Goal: Check status: Check status

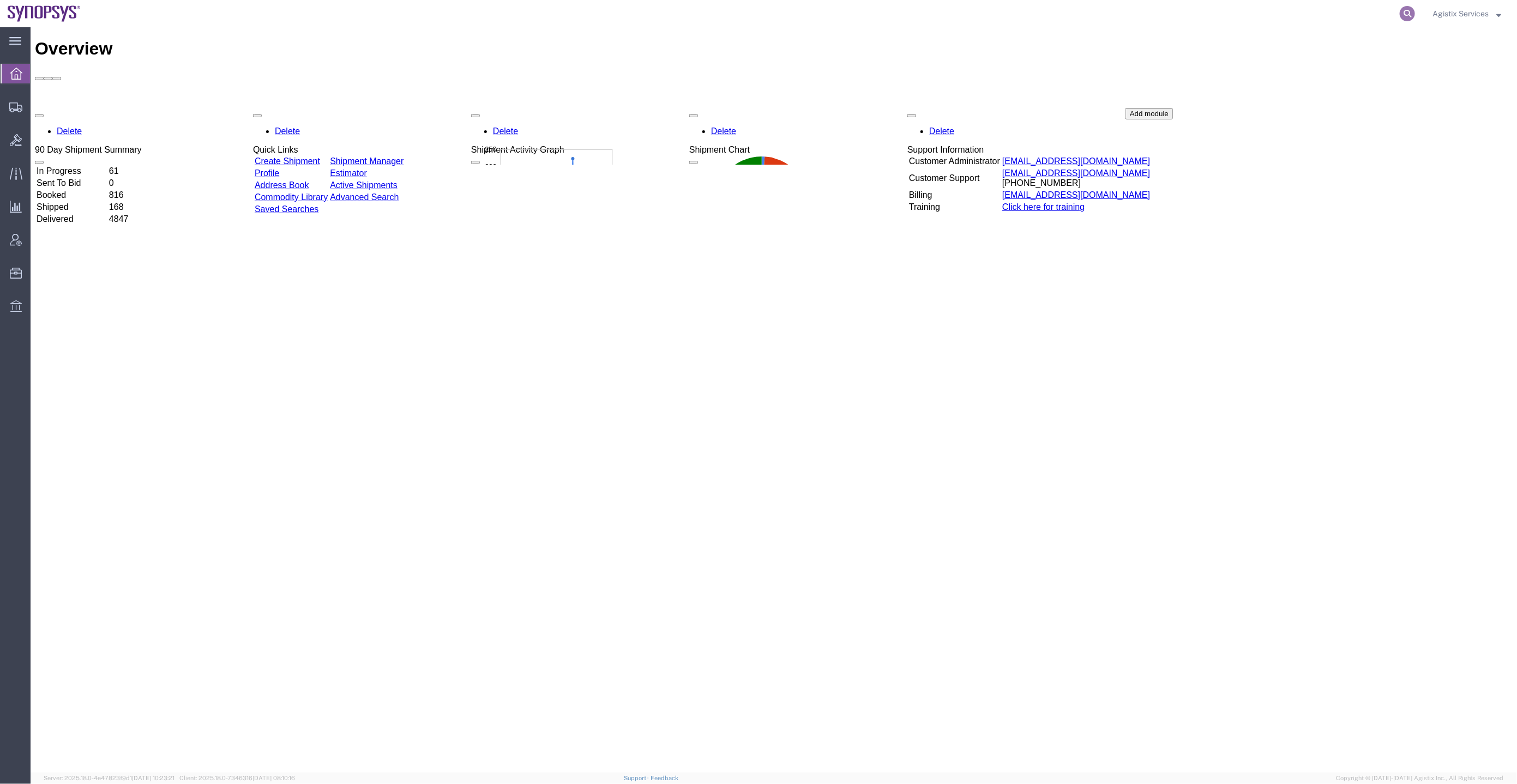
click at [1406, 19] on icon at bounding box center [1407, 14] width 15 height 15
paste input "56694318"
type input "56694318"
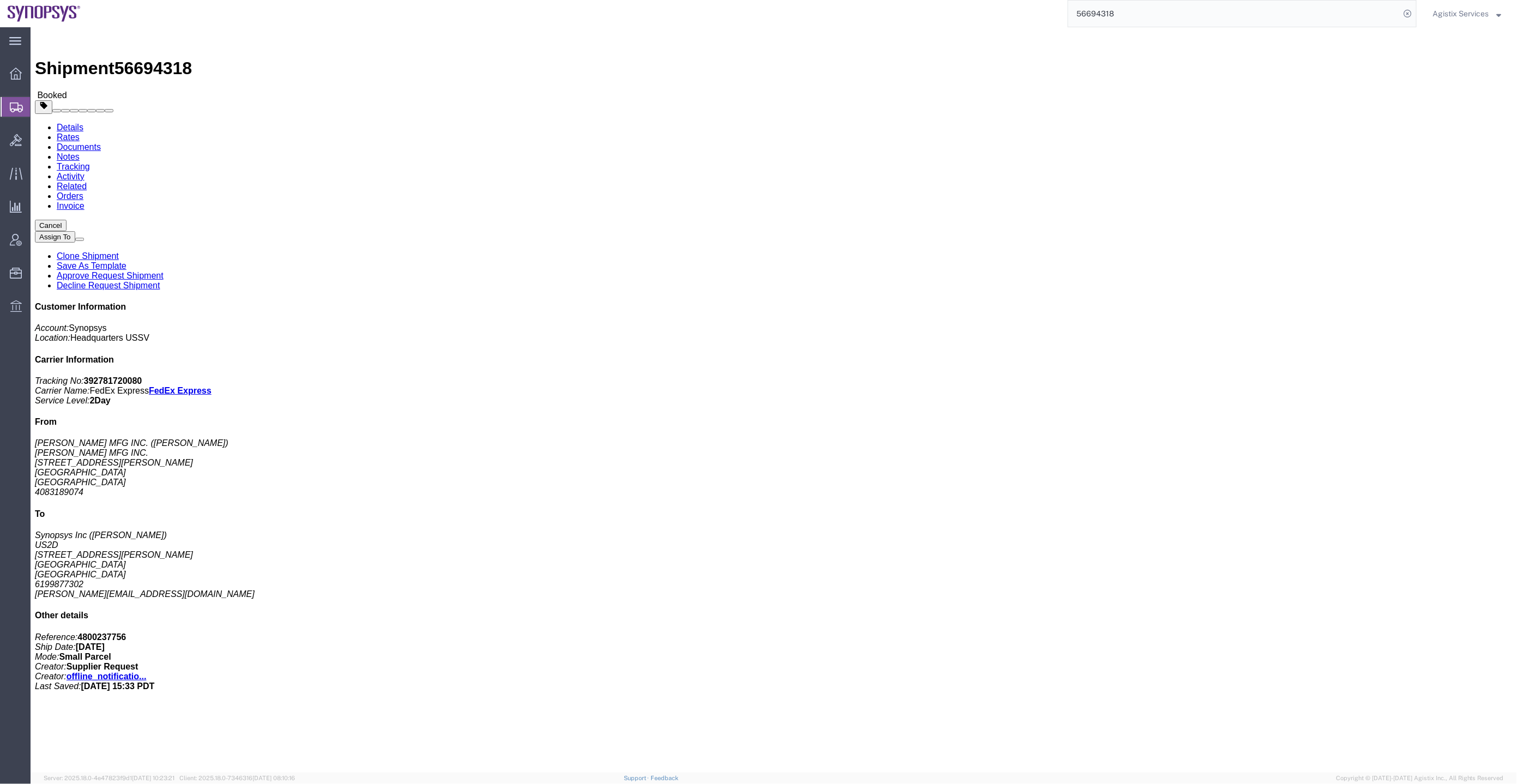
click link "Related"
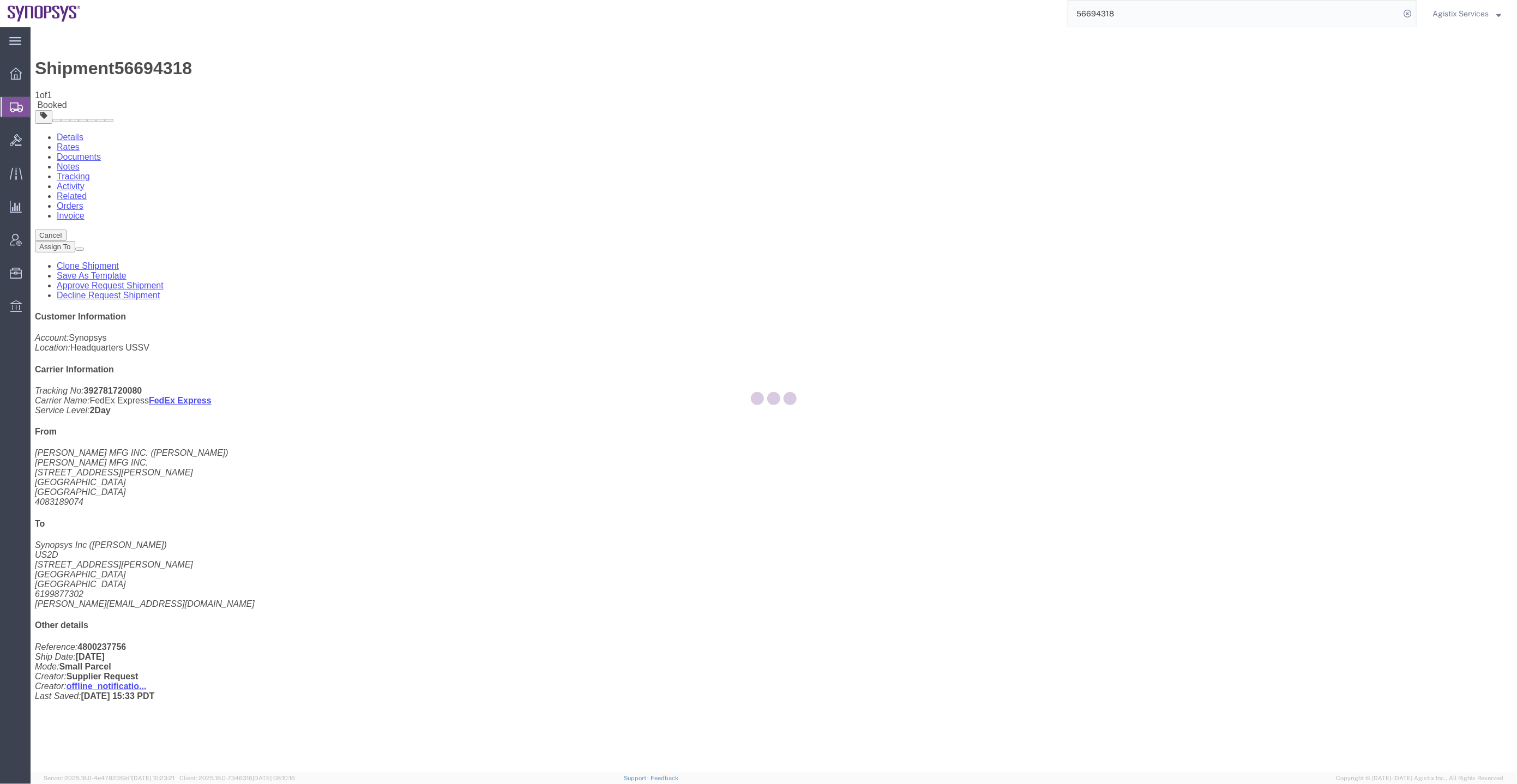
click at [280, 62] on div at bounding box center [774, 400] width 1486 height 745
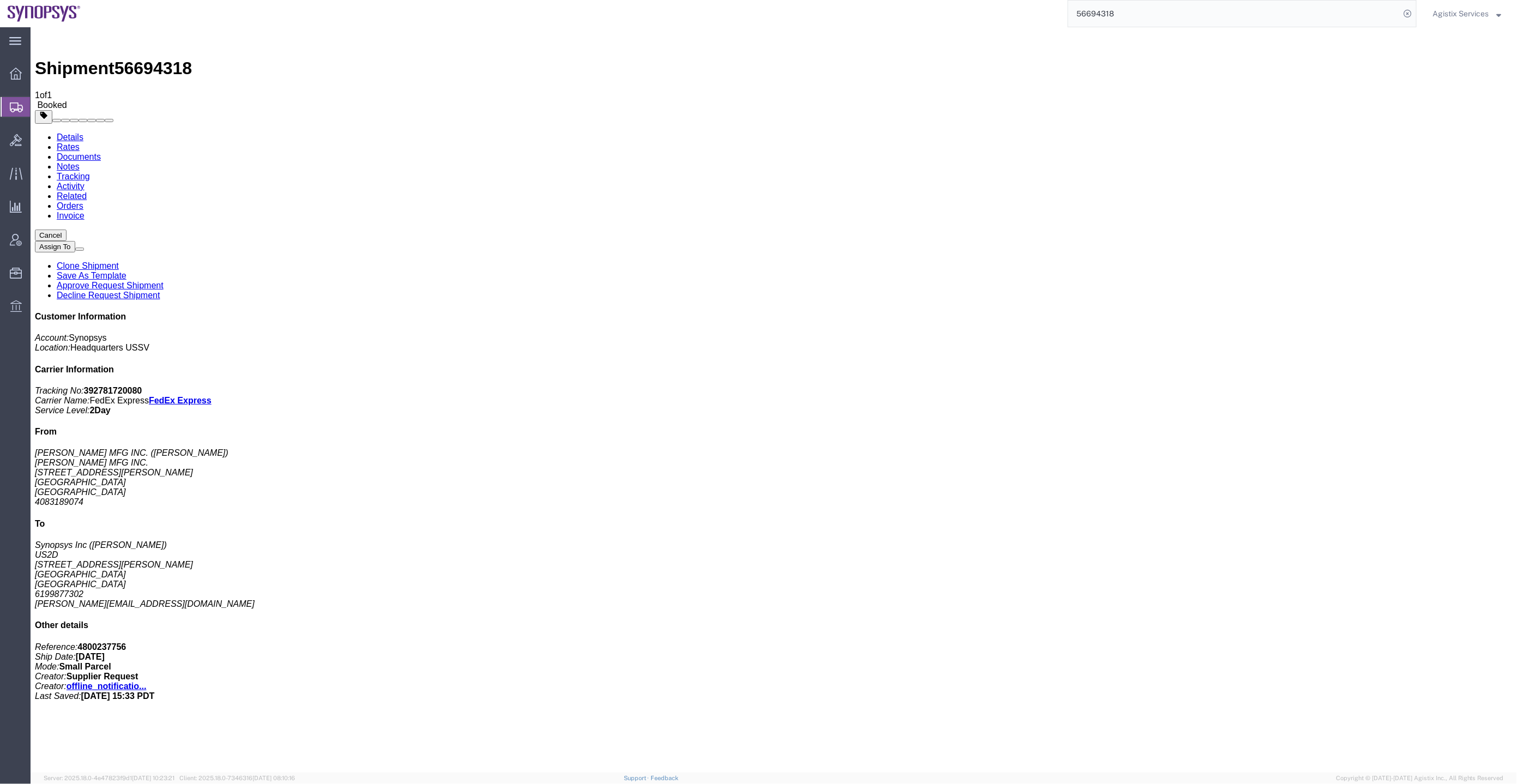
click at [84, 181] on link "Activity" at bounding box center [69, 185] width 28 height 9
click at [46, 132] on div "Details Rates Documents Notes Tracking Activity Related Orders Invoice Cancel A…" at bounding box center [773, 539] width 1478 height 815
click at [47, 132] on div "Details Rates Documents Notes Tracking Activity Related Orders Invoice Cancel A…" at bounding box center [773, 539] width 1478 height 815
click at [56, 132] on link "Details" at bounding box center [69, 137] width 27 height 9
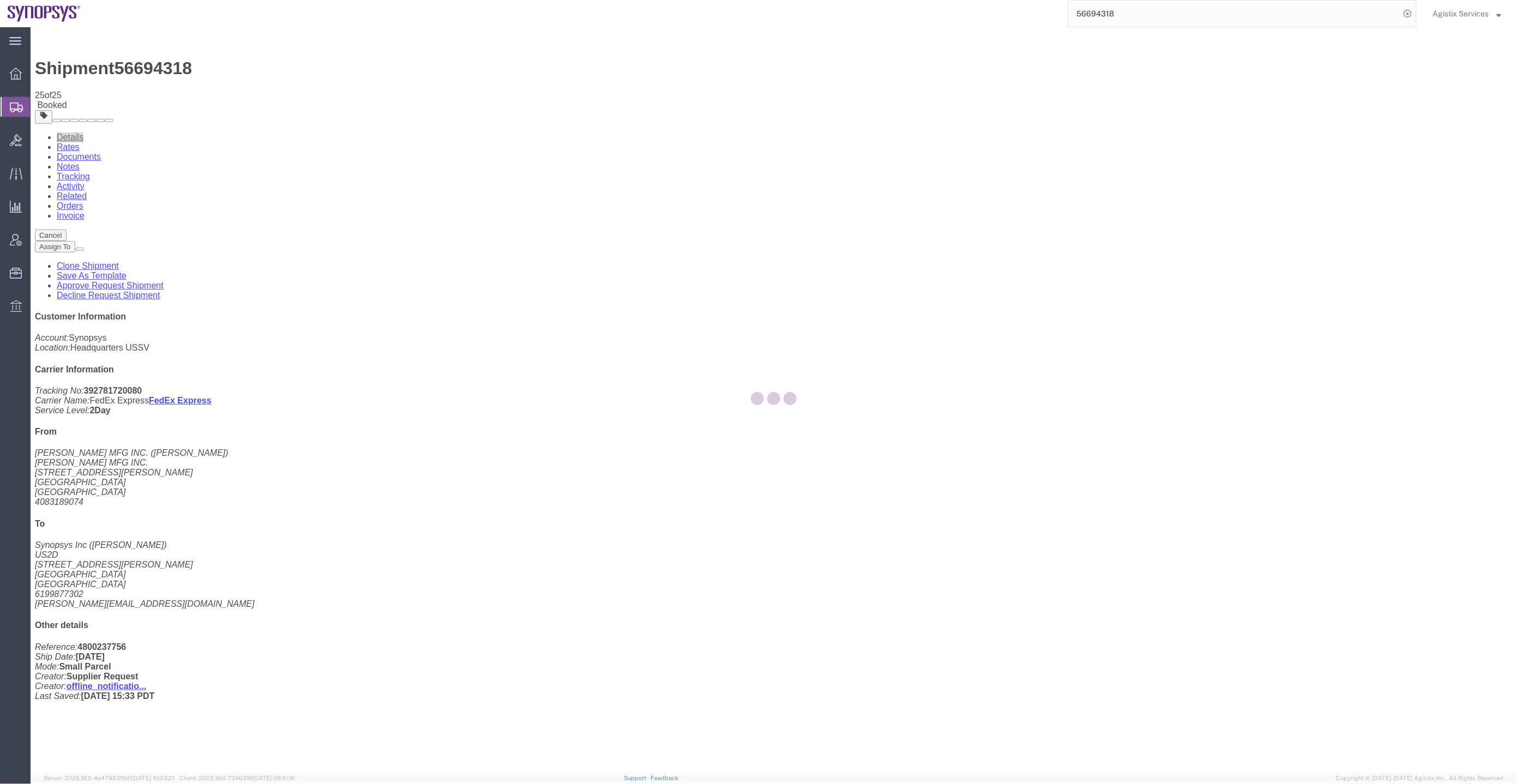
click at [597, 69] on div at bounding box center [774, 400] width 1486 height 745
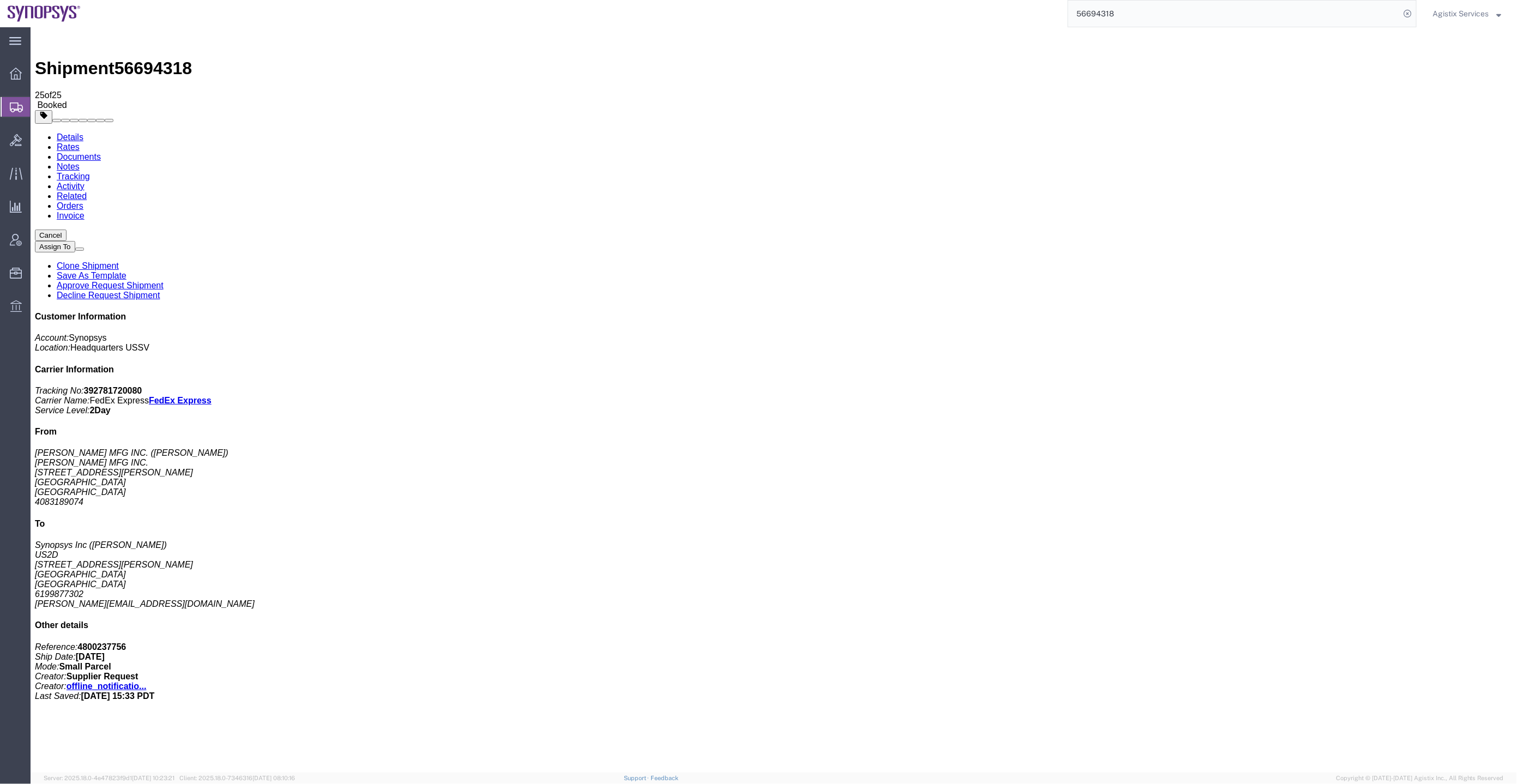
click address "Synopsys Inc (Noe Arroyo) US2D 7469 Draper Ave La Jolla, CA 92037 United States…"
drag, startPoint x: 408, startPoint y: 187, endPoint x: 326, endPoint y: 185, distance: 82.0
click div "Ship To Synopsys Inc (Noe Arroyo) US2D 7469 Draper Ave La Jolla, CA 92037 Unite…"
copy address "[PERSON_NAME][EMAIL_ADDRESS][DOMAIN_NAME]"
click link "Activity"
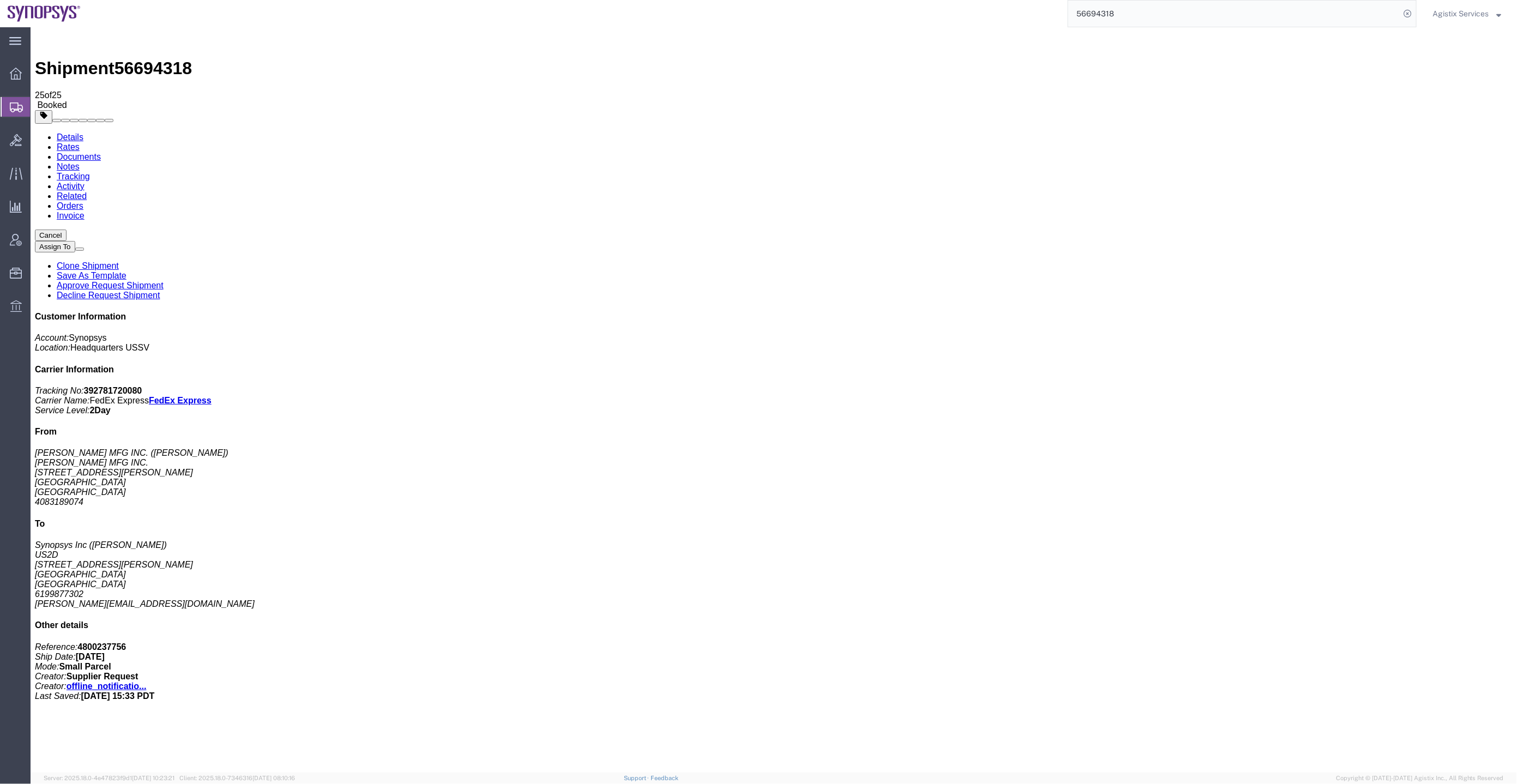
click div
click at [161, 58] on span "56694318" at bounding box center [153, 67] width 77 height 19
copy span "56694318"
click at [71, 132] on link "Details" at bounding box center [69, 137] width 27 height 9
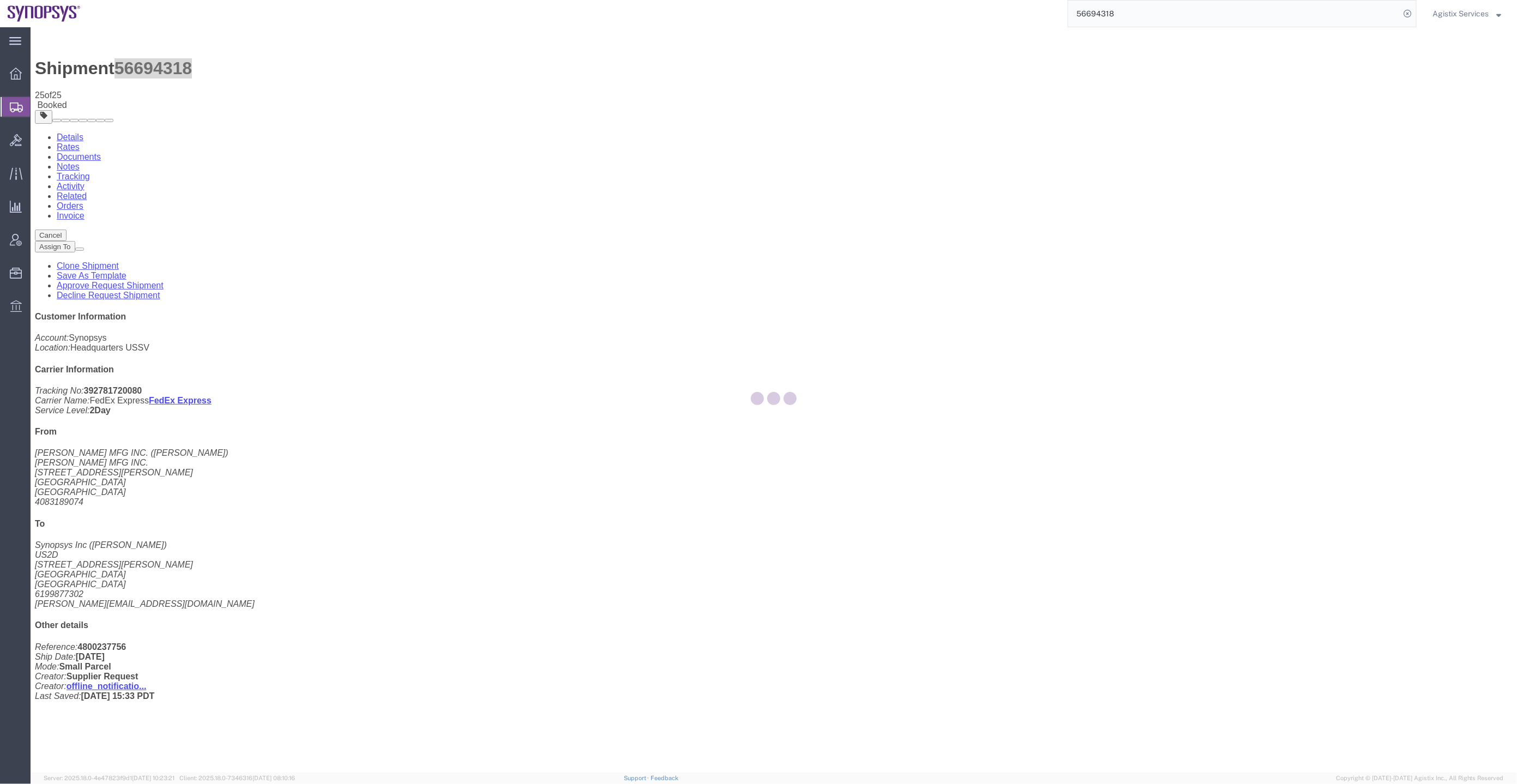
click at [593, 78] on div at bounding box center [774, 400] width 1486 height 745
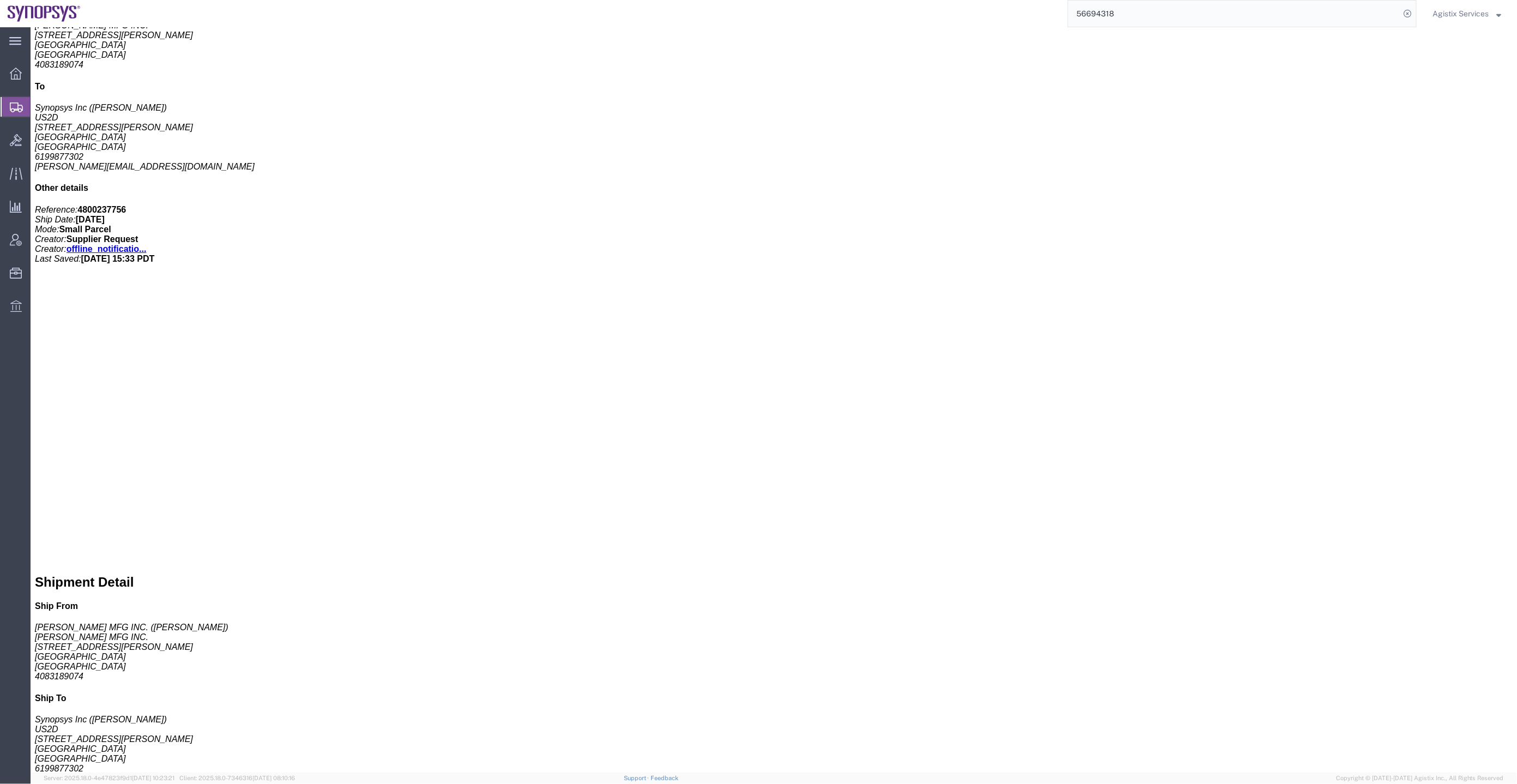
scroll to position [408, 0]
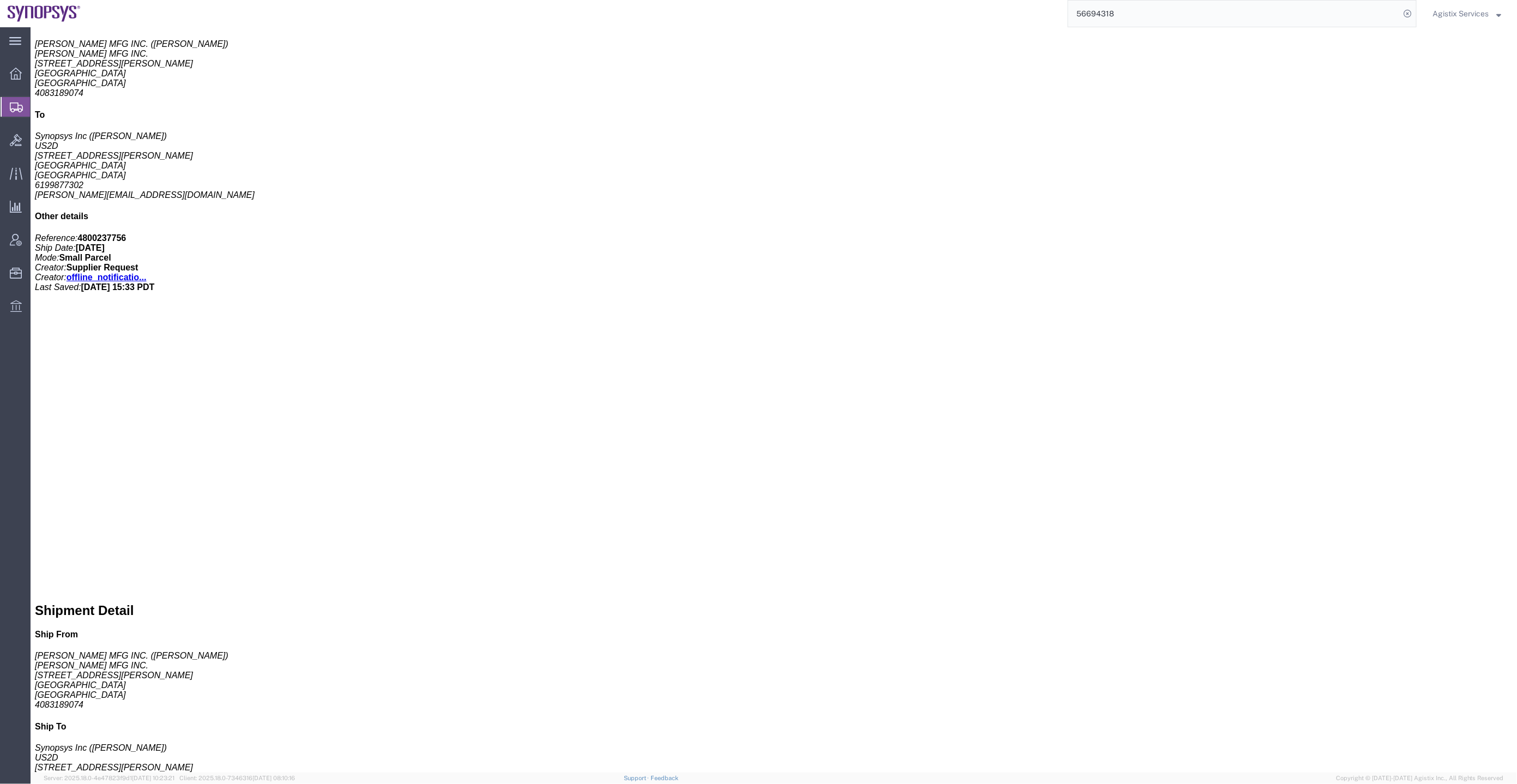
click address "(NANEZ MFG) 4083189074 josea@nanezmfg.com"
copy div "josea@nanezmfg.com Edit Requester Info Location Select Select My Profile Locati…"
click h4 "Sold to"
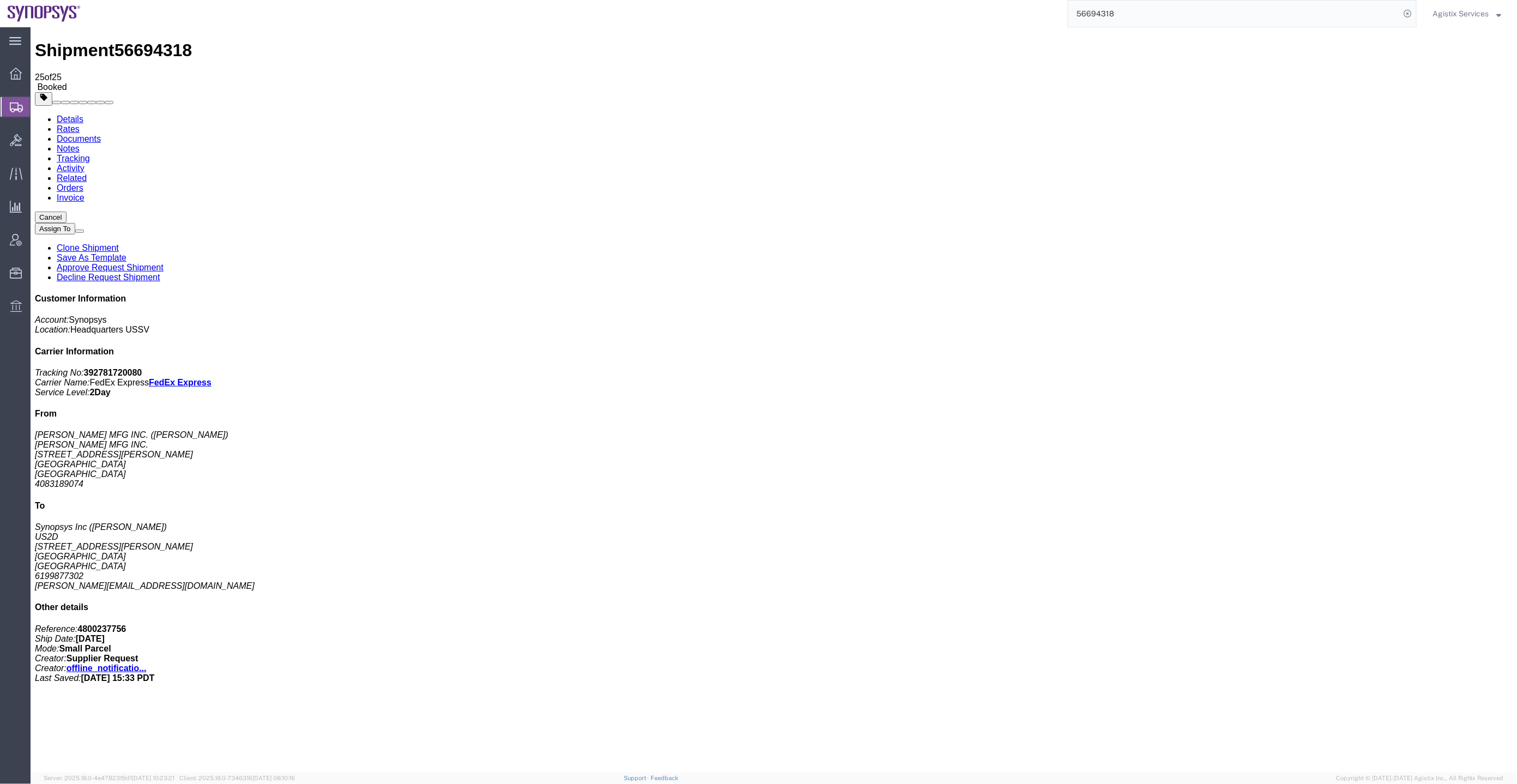
scroll to position [0, 0]
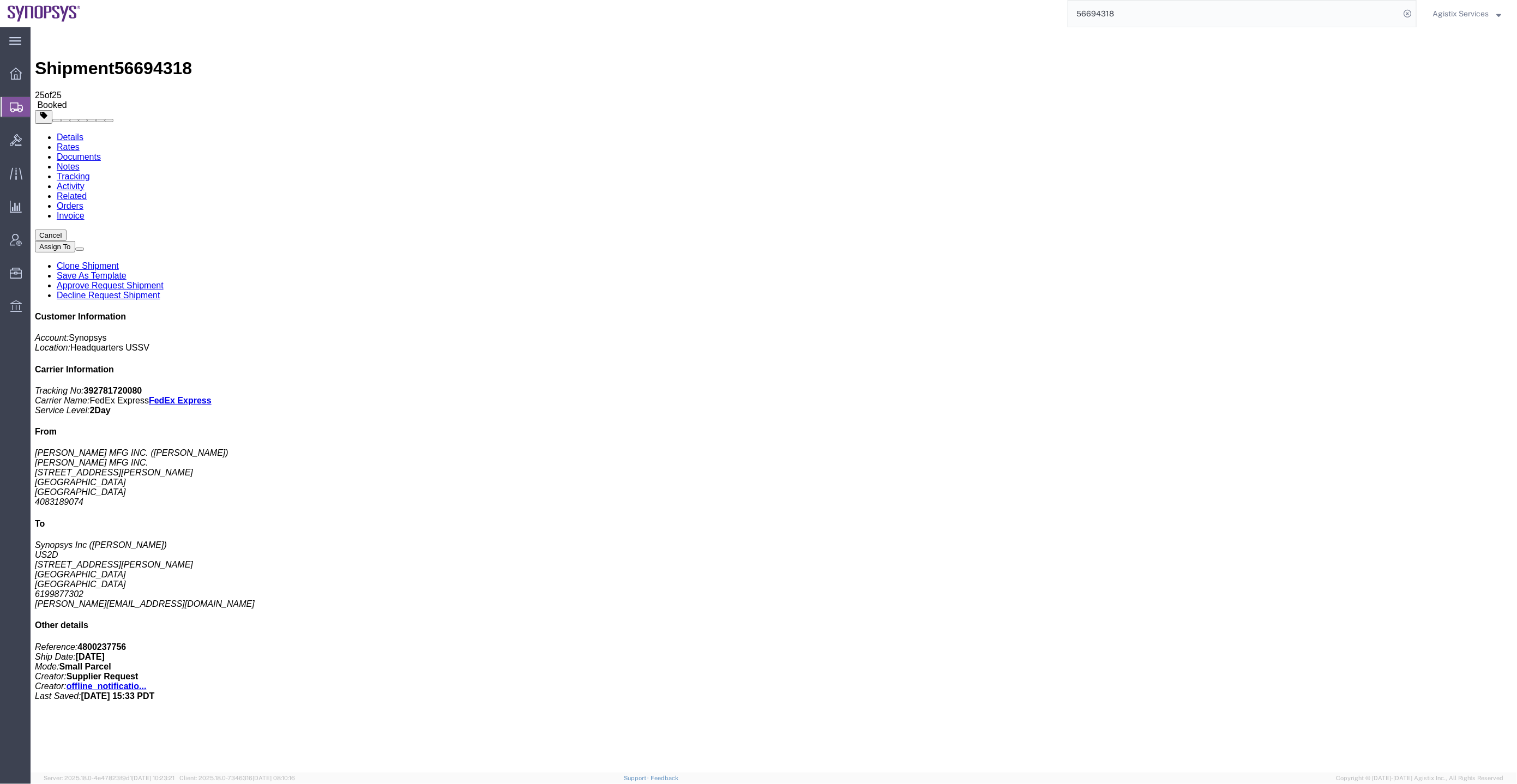
click span "button"
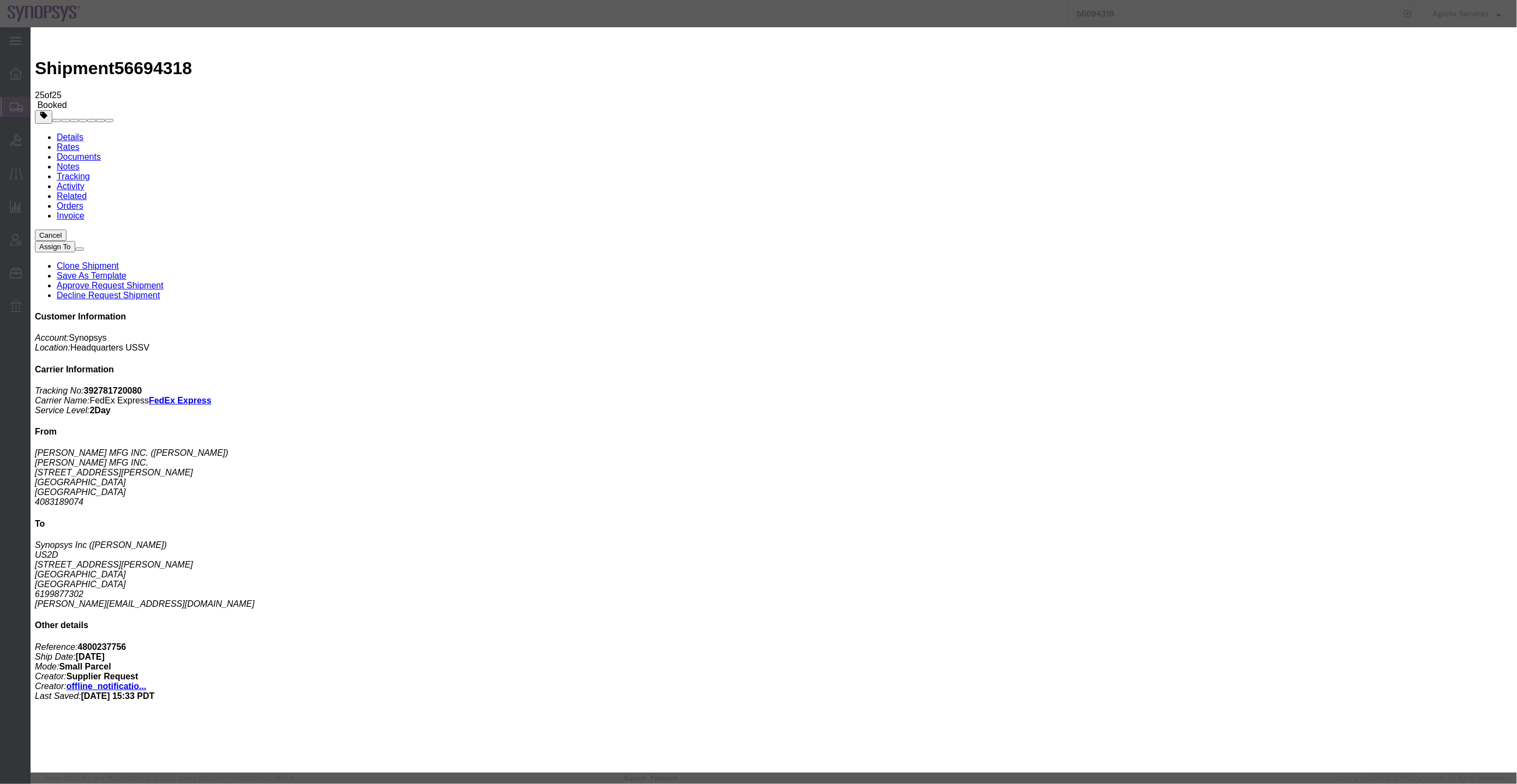
click div "Sep 02 2025 4:01 PM"
type input "3:00 PM"
click button "Apply"
click icon "button"
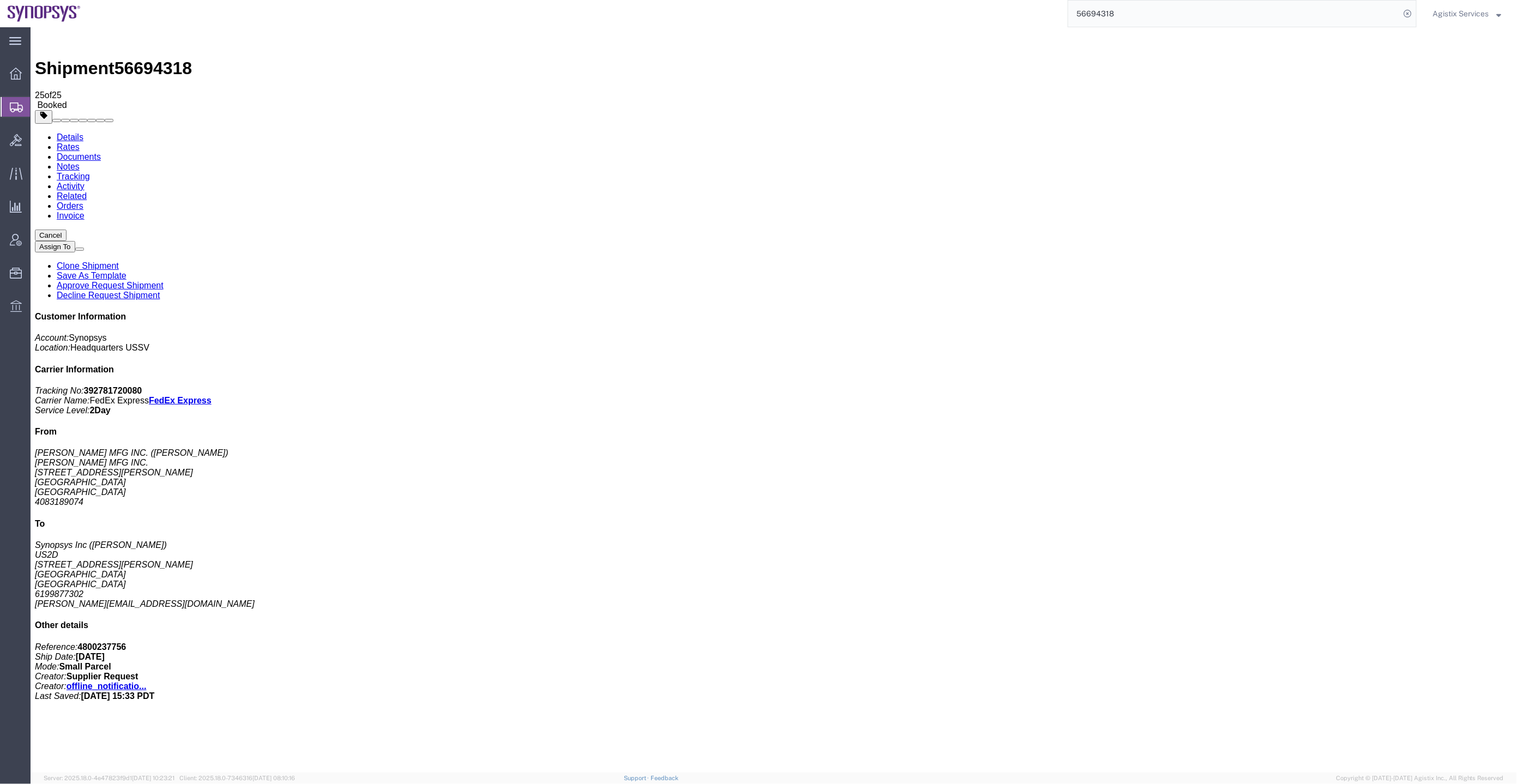
click link "Tracking"
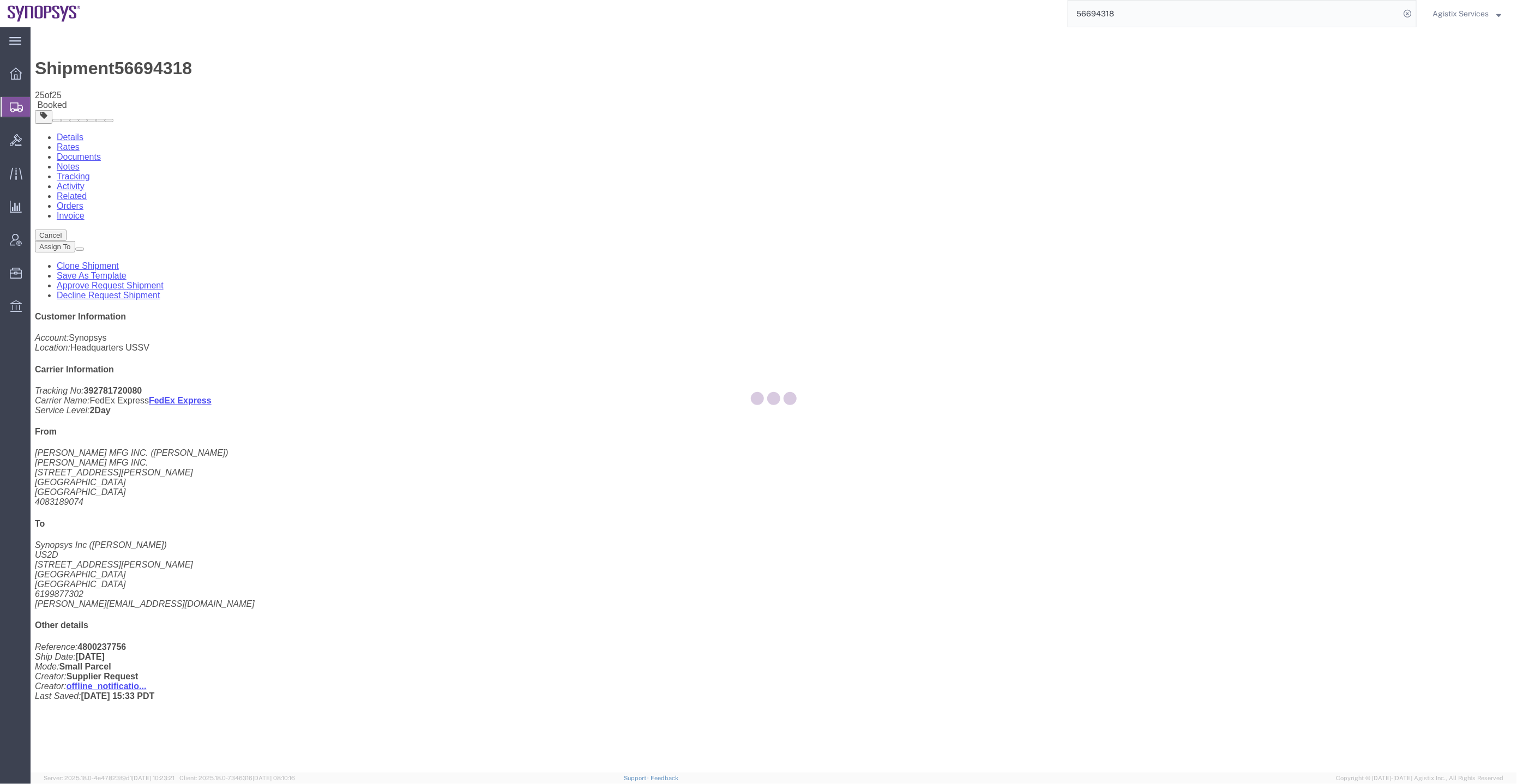
click at [283, 71] on div at bounding box center [774, 400] width 1486 height 745
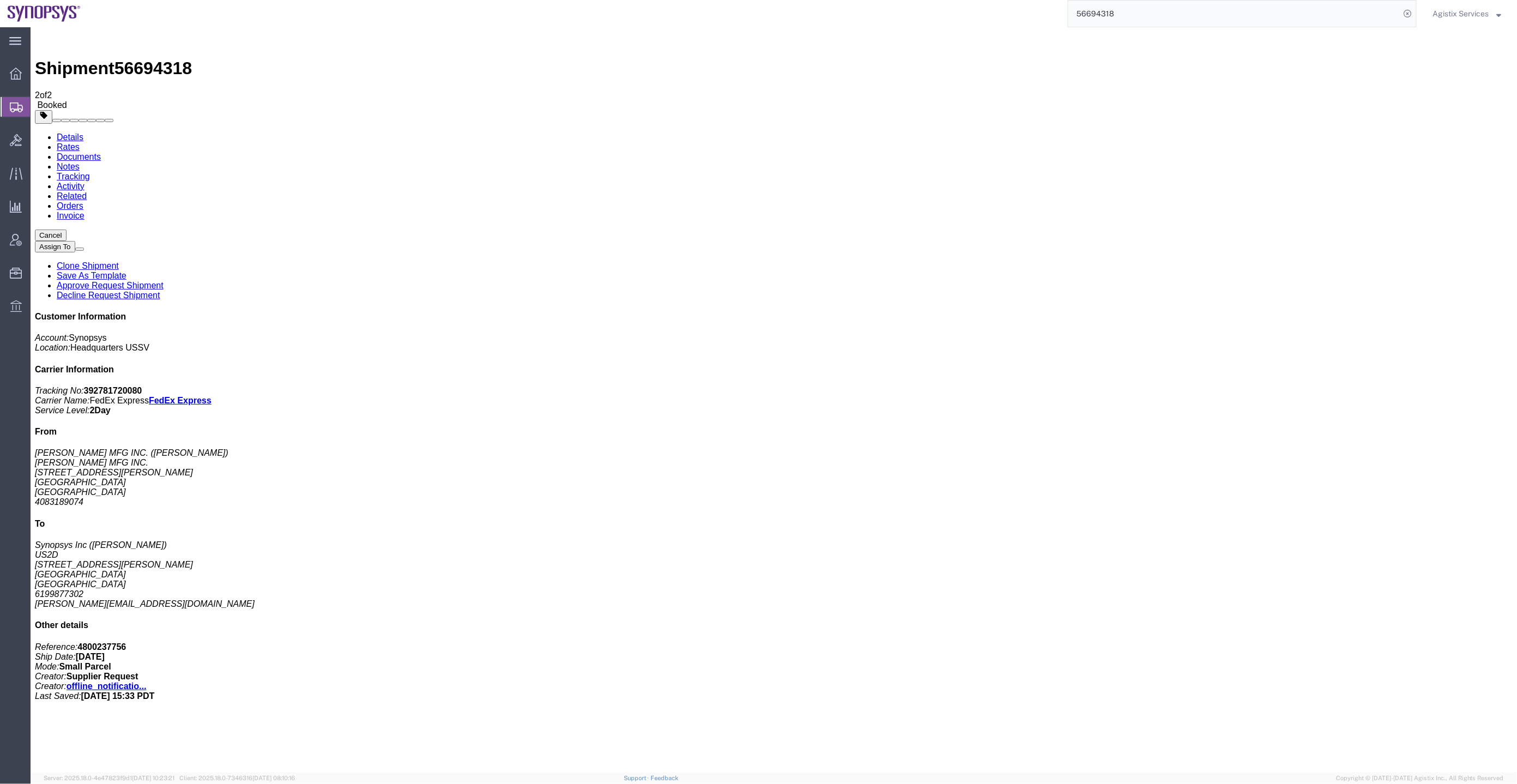
click at [84, 181] on link "Activity" at bounding box center [69, 185] width 28 height 9
drag, startPoint x: 747, startPoint y: 361, endPoint x: 807, endPoint y: 361, distance: 60.0
copy span "zach@synopsys.com"
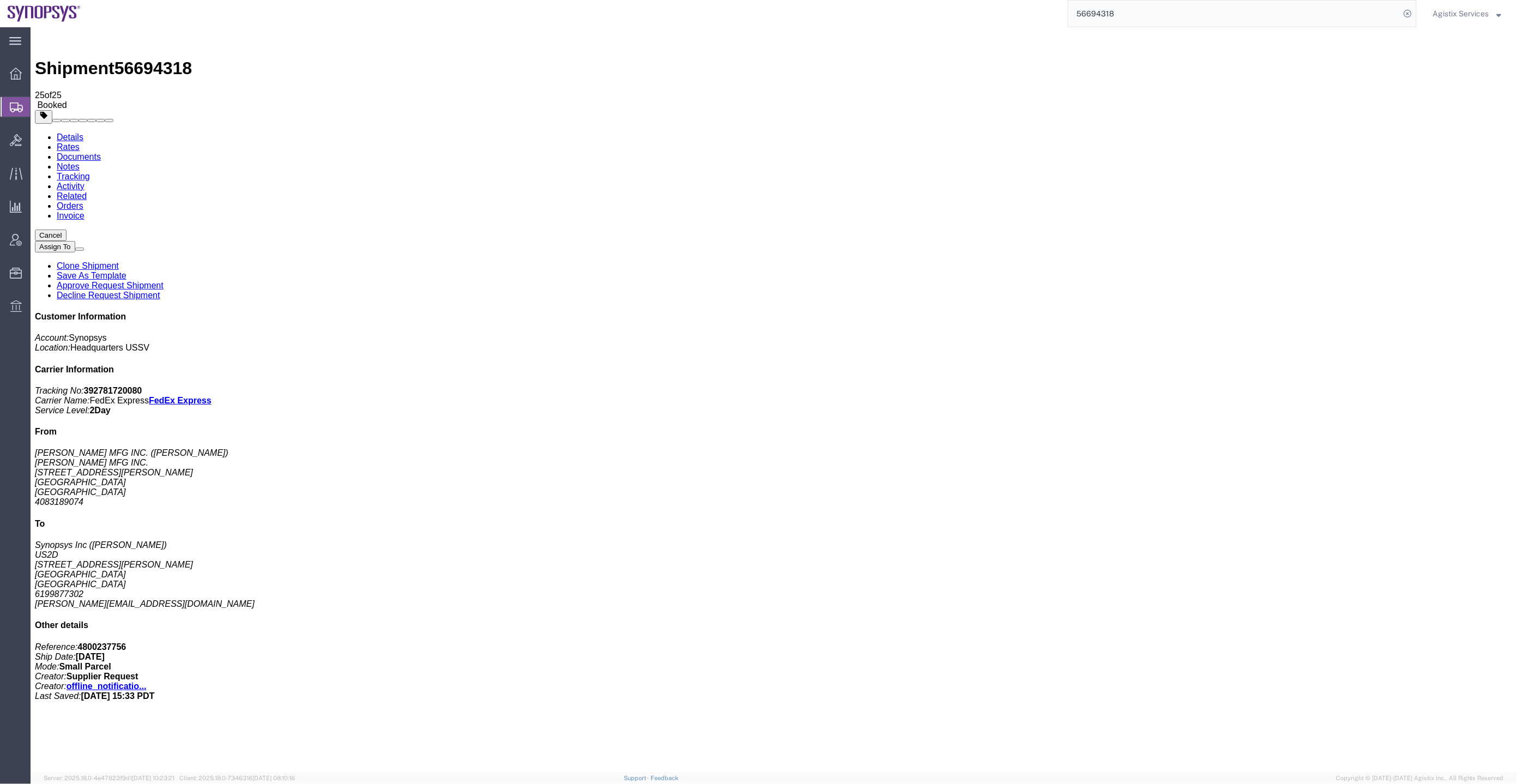
click at [61, 132] on link "Details" at bounding box center [69, 137] width 27 height 9
click span "button"
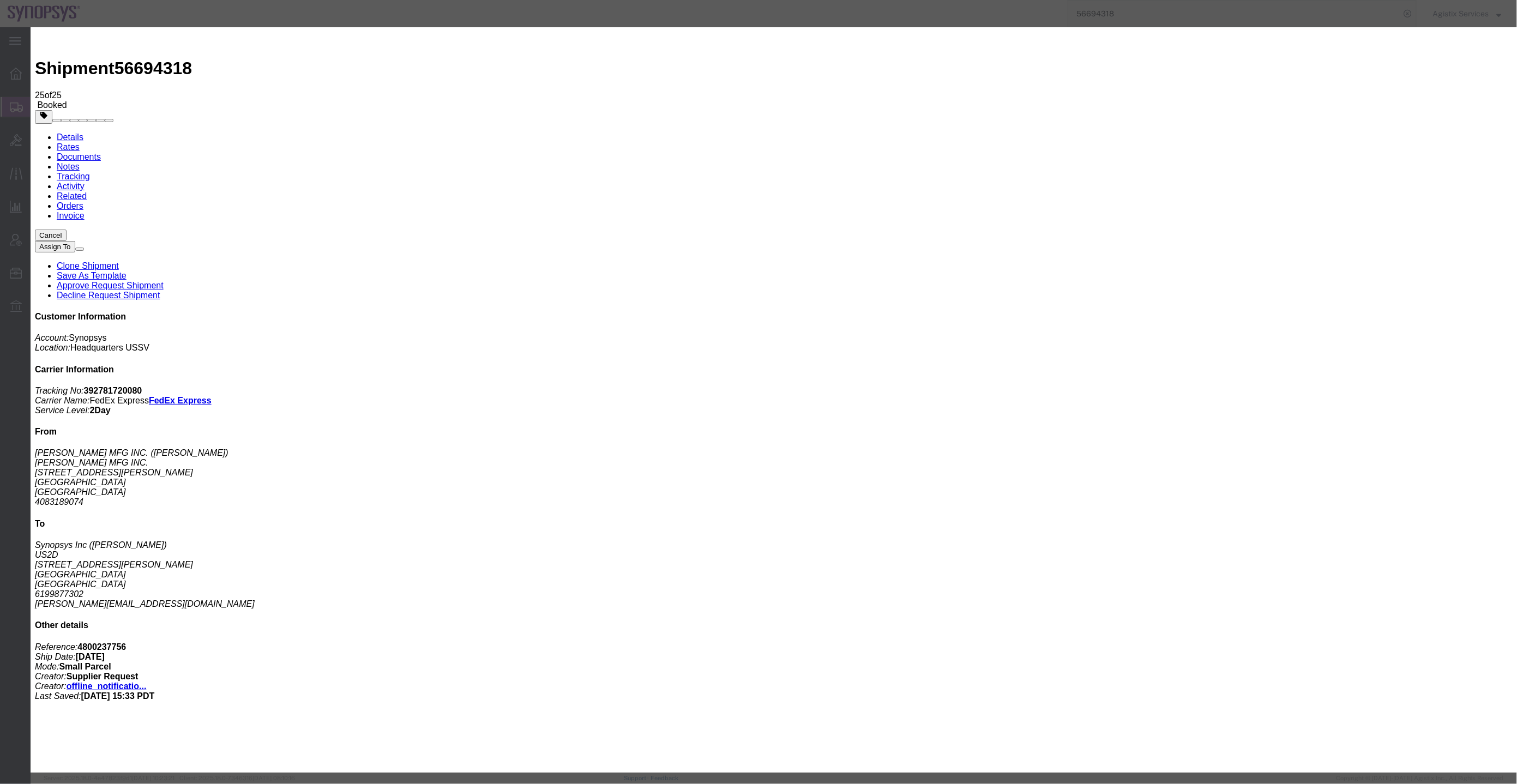
click div "Sep 02 2025 4:01 PM"
click input "4:01 PM"
type input "9:00 AM"
click button "Apply"
click div "Pickup Start Date Pickup Start Time Pickup Open Date and Time Sep 03 2025 9:00 …"
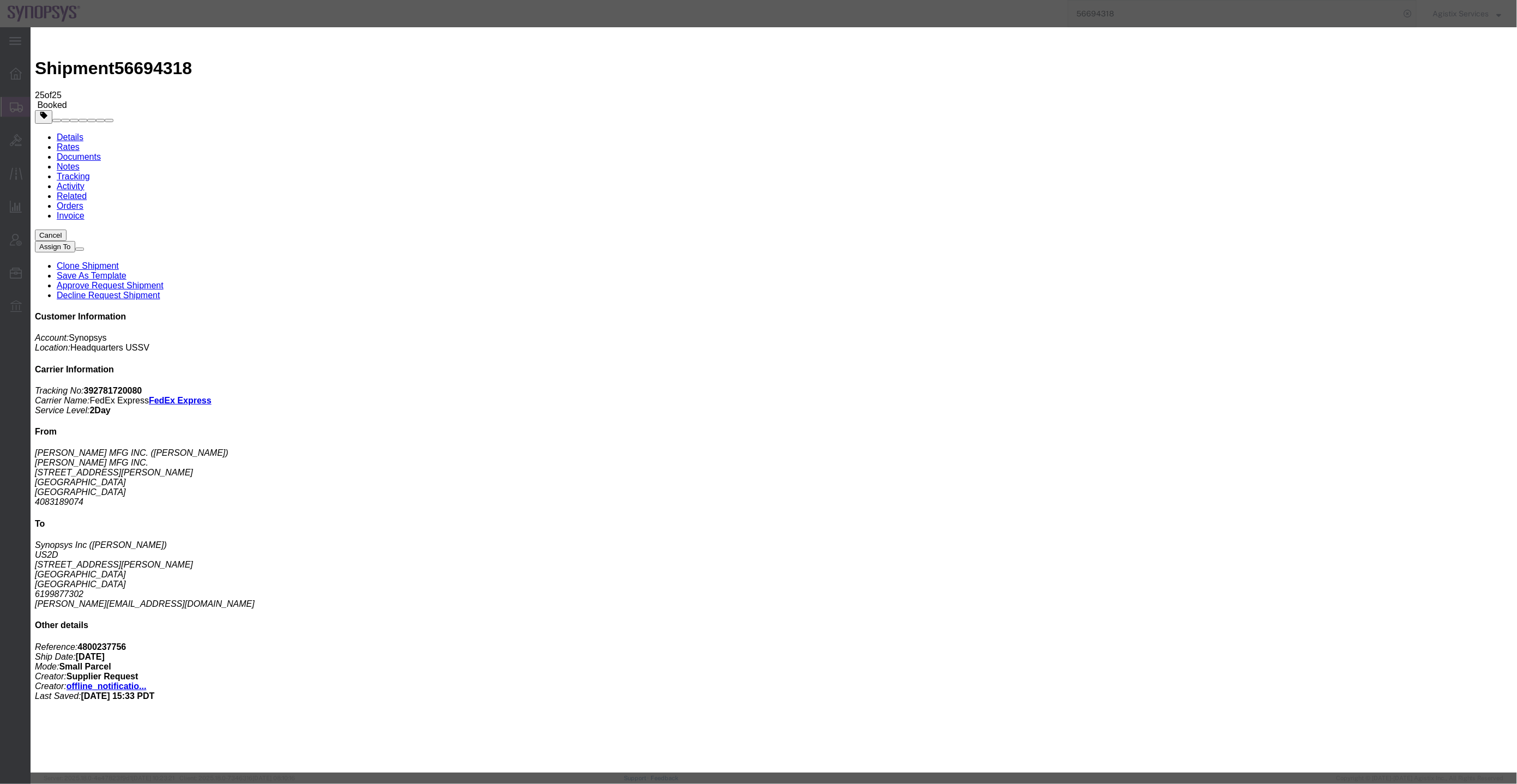
click div "Sep 03 2025 10:00 AM"
type input "4:00 PM"
click button "Apply"
click button "Save"
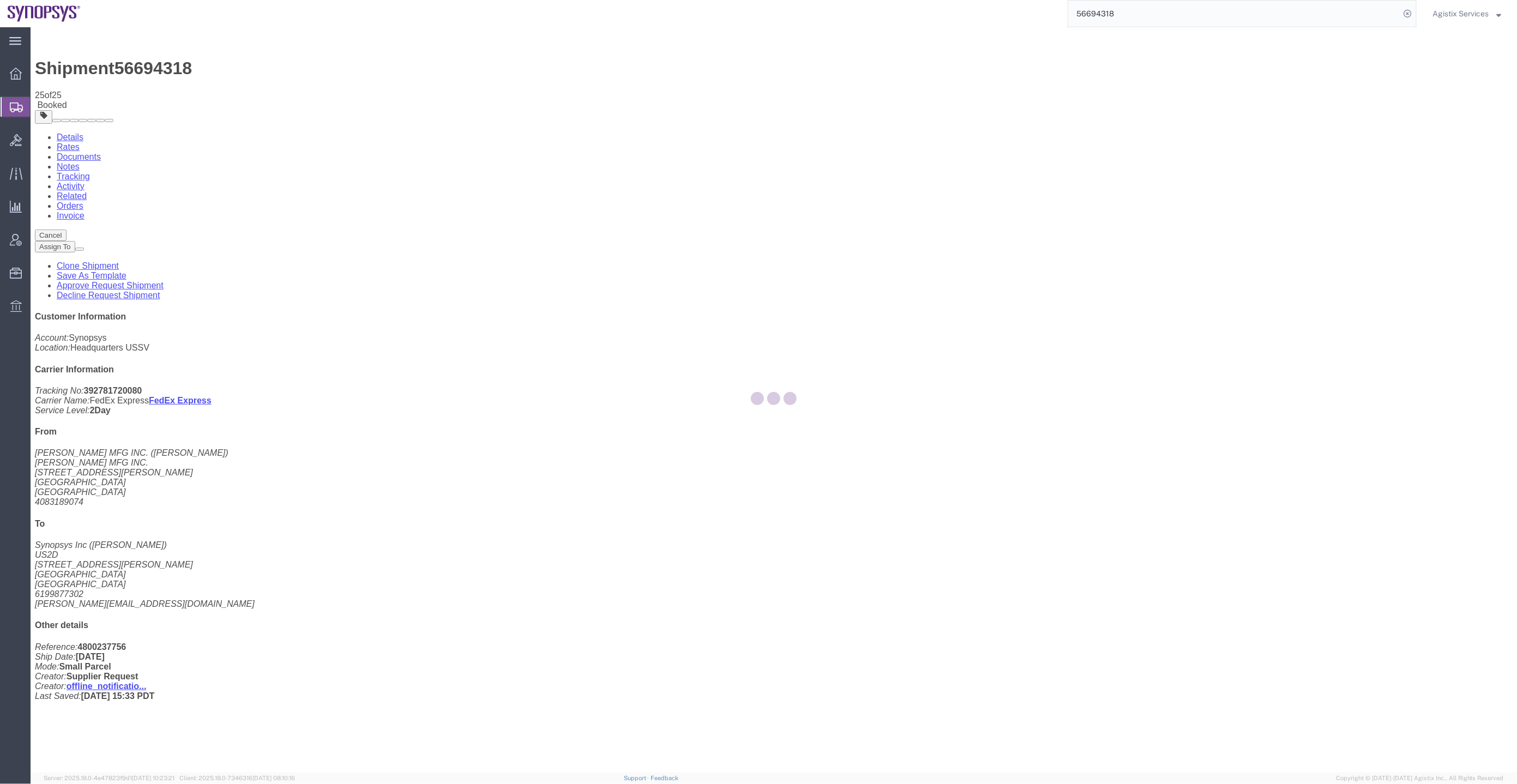
drag, startPoint x: 659, startPoint y: 245, endPoint x: 721, endPoint y: 200, distance: 76.6
click at [721, 200] on div at bounding box center [774, 400] width 1486 height 745
click button "Close"
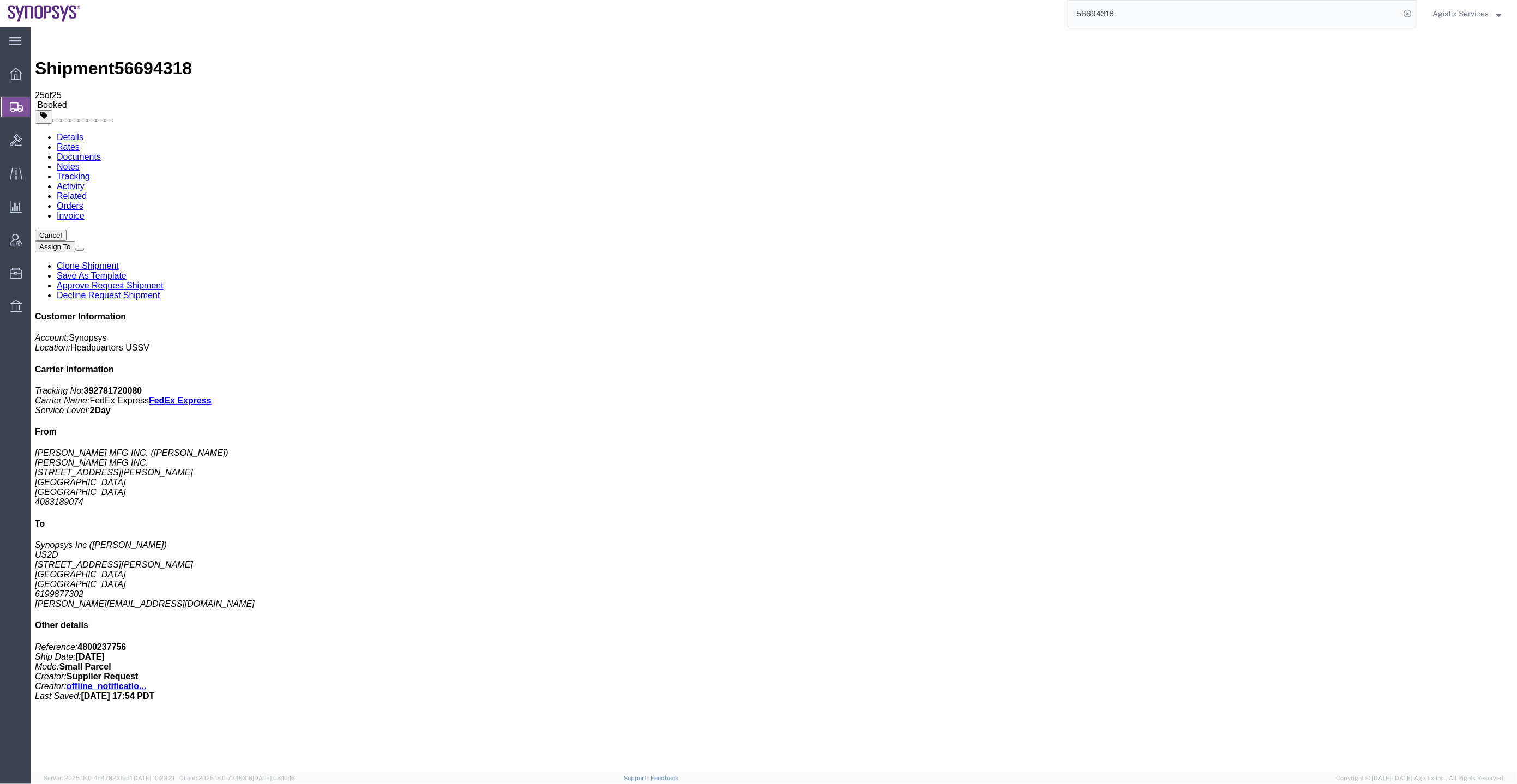
drag, startPoint x: 1060, startPoint y: 140, endPoint x: 1013, endPoint y: 140, distance: 47.0
click p "Purchase Order: 4800237756 Department: 001 Pickup Request: COAA3149 Cancel Pick…"
drag, startPoint x: 1018, startPoint y: 140, endPoint x: 1056, endPoint y: 137, distance: 38.1
click b "COAA3149"
copy b "COAA3149"
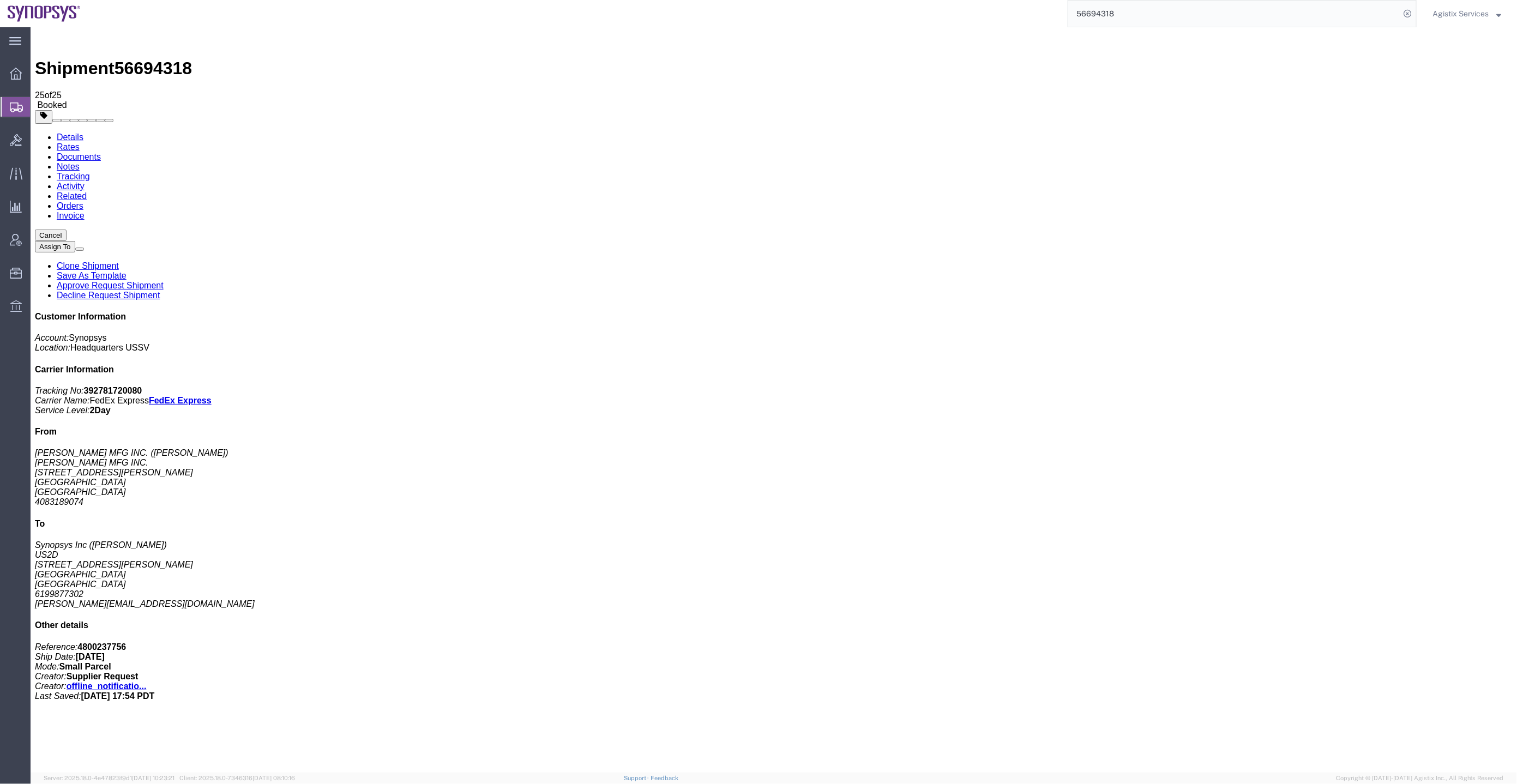
click div "Shipment 56694318 25 of 25 Booked Details Rates Documents Notes Tracking Activi…"
click span "56694318"
copy span "56694318"
click b "COAA3149"
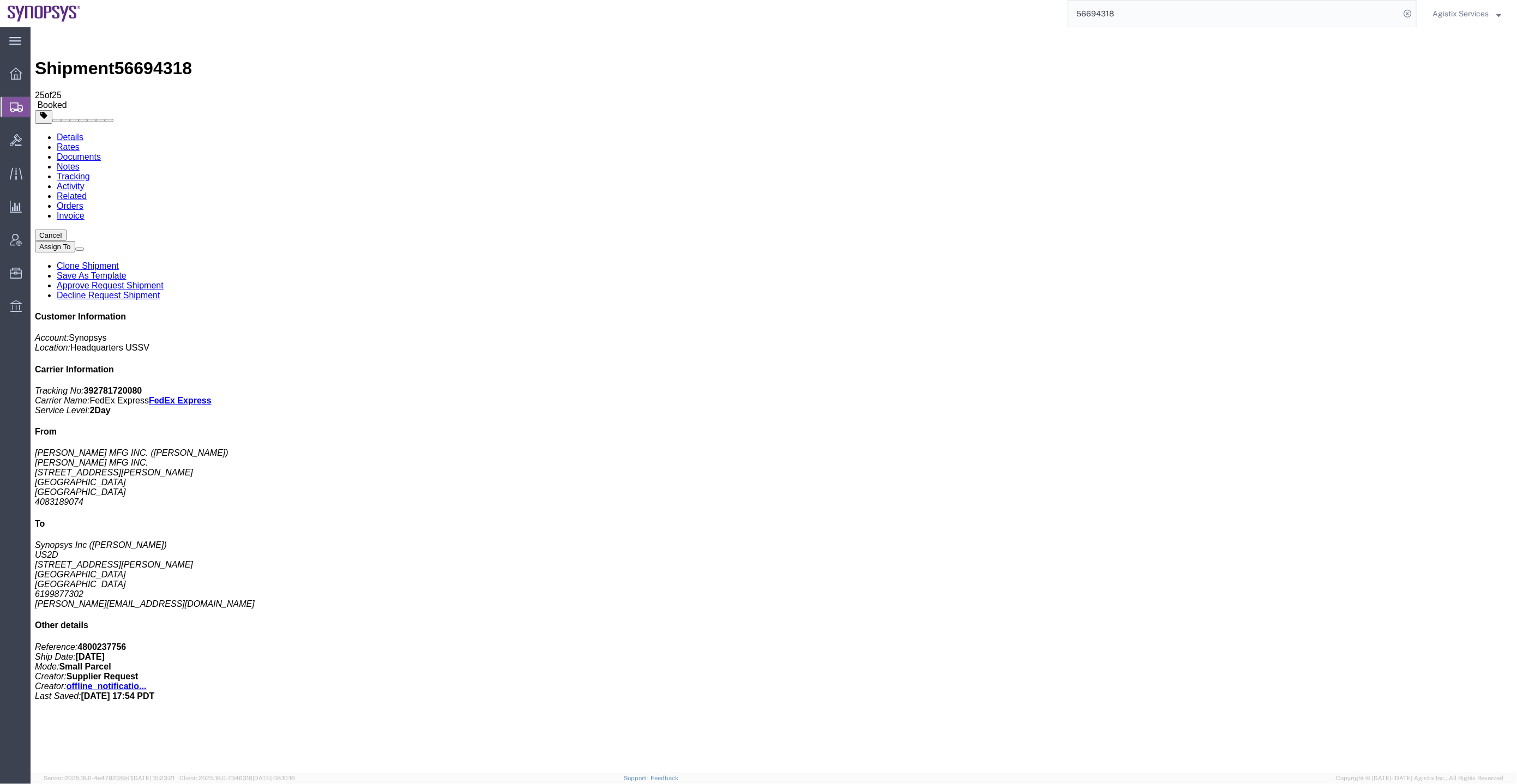
click b "COAA3149"
copy b "COAA3149"
click address "Synopsys Inc (Noe Arroyo) US2D 7469 Draper Ave La Jolla, CA 92037 United States…"
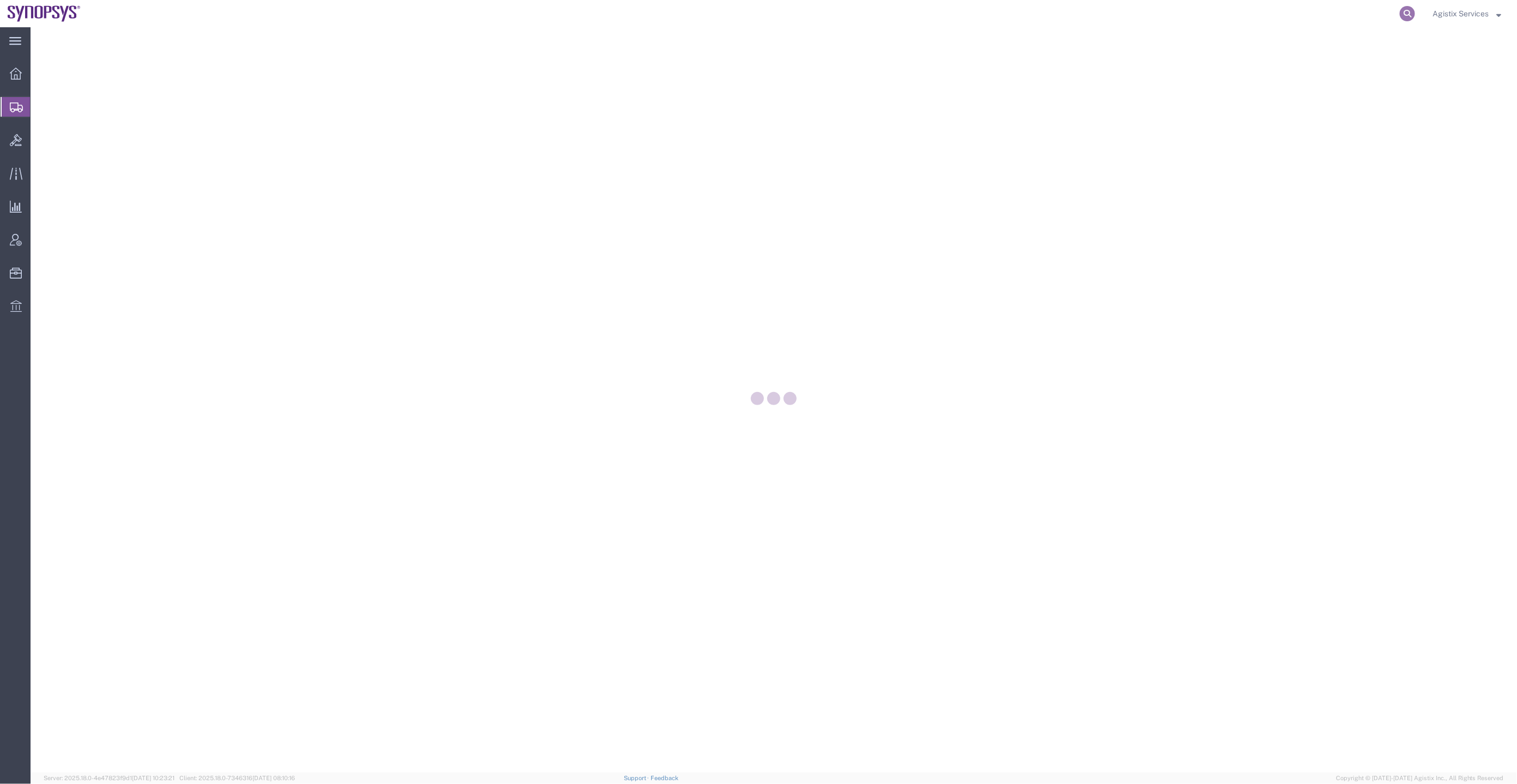
click at [1405, 20] on icon at bounding box center [1407, 14] width 15 height 15
paste input "56573660"
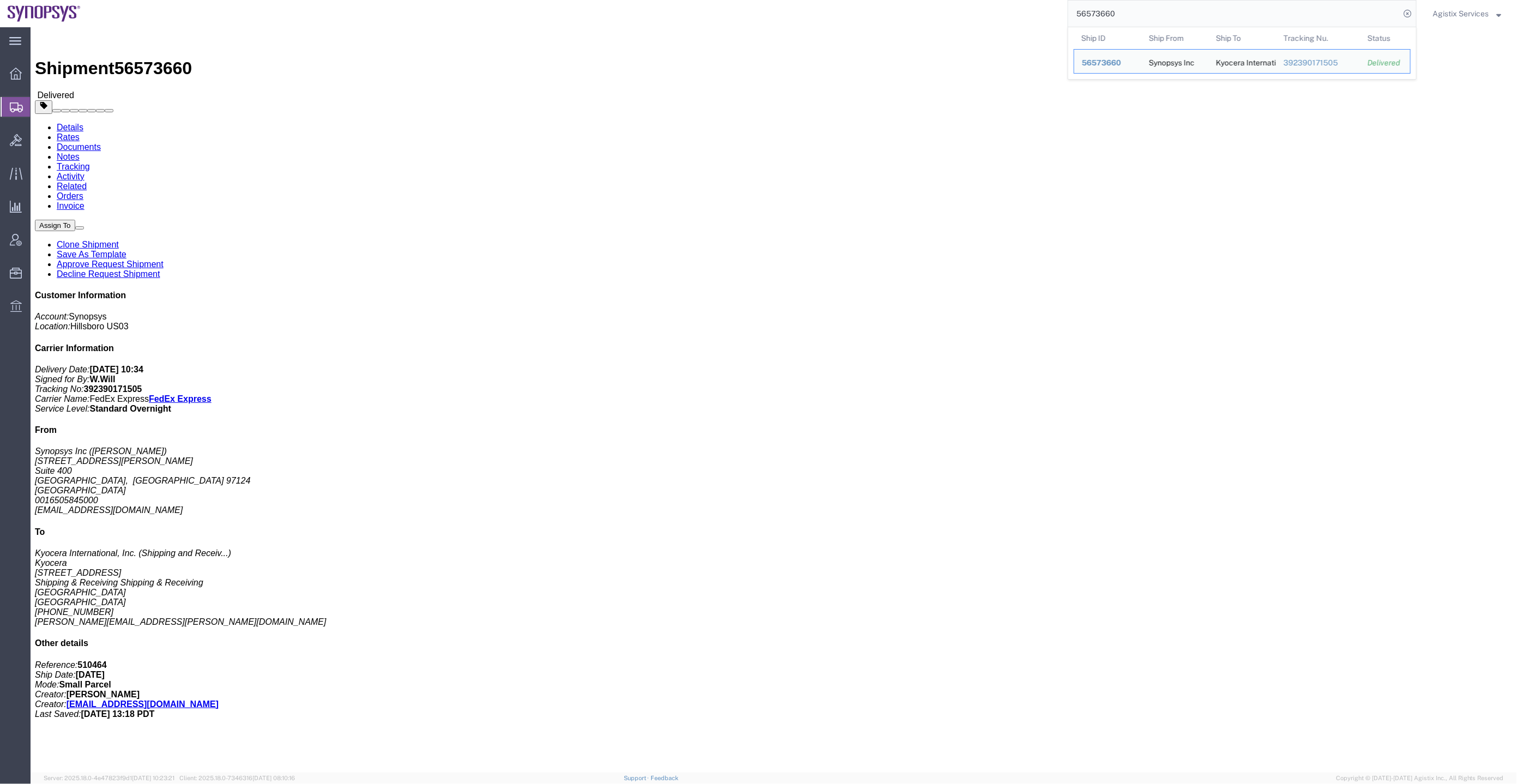
click at [1152, 11] on input "56573660" at bounding box center [1234, 14] width 332 height 26
paste input "37992"
type input "56537992"
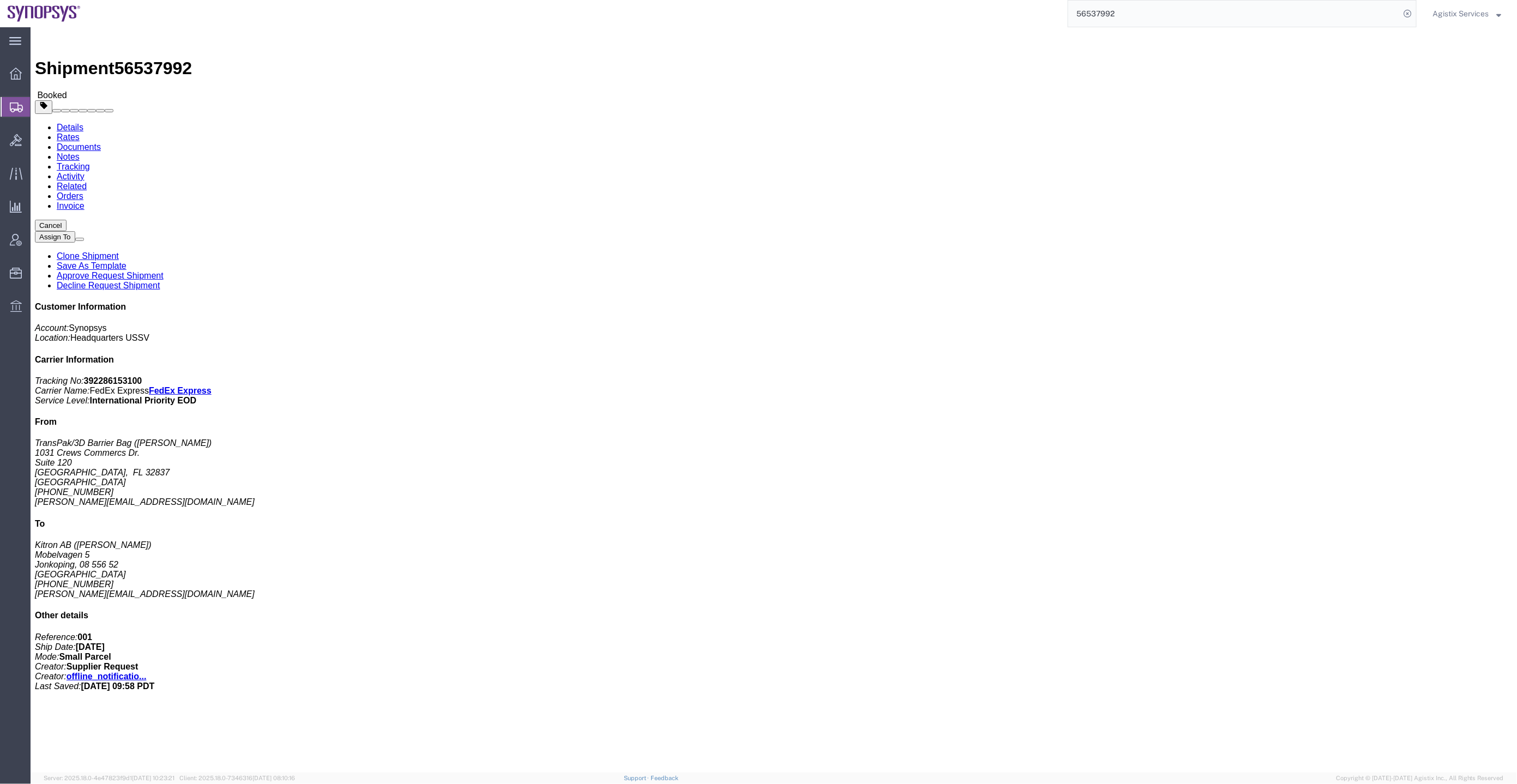
click link "Activity"
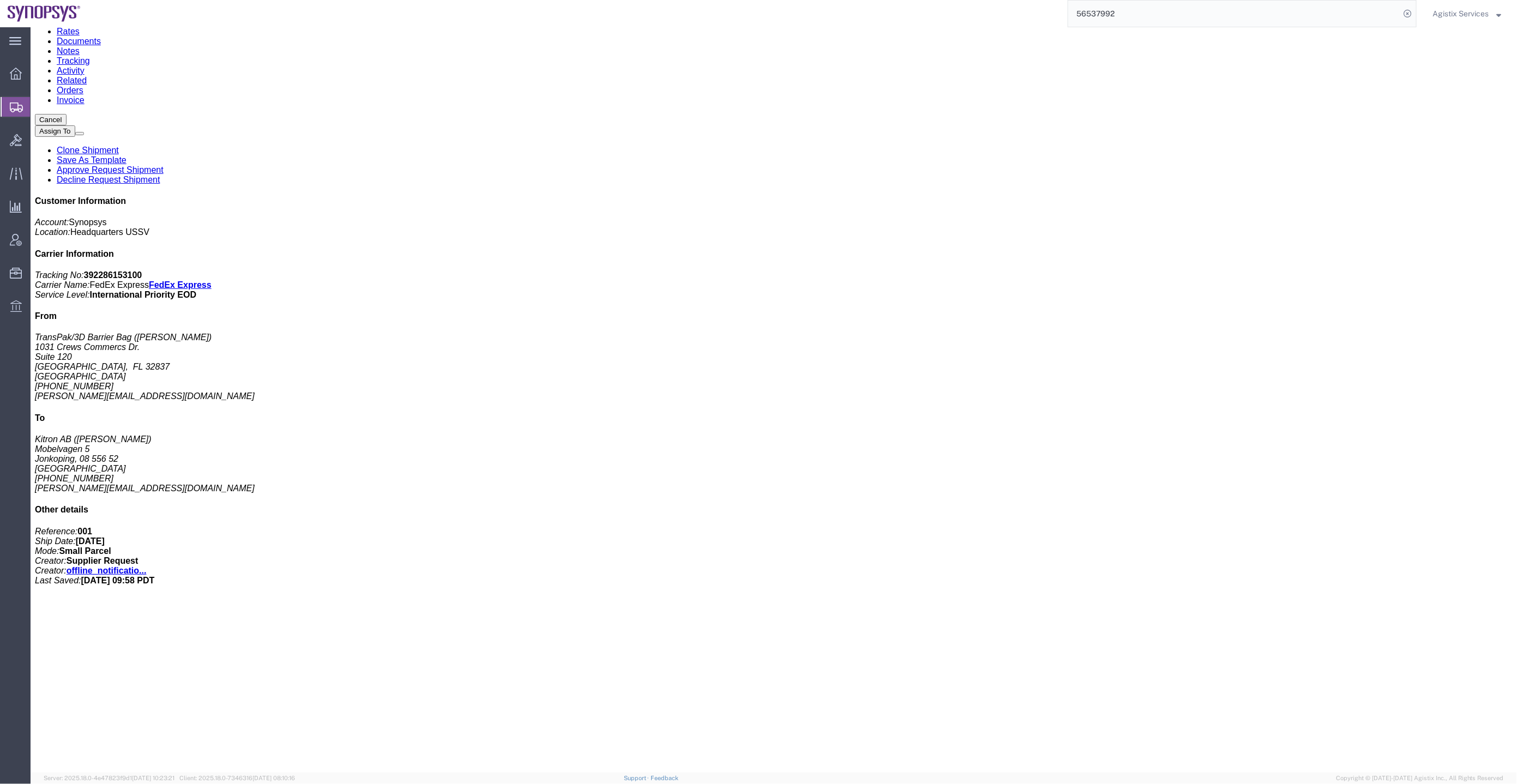
scroll to position [201, 0]
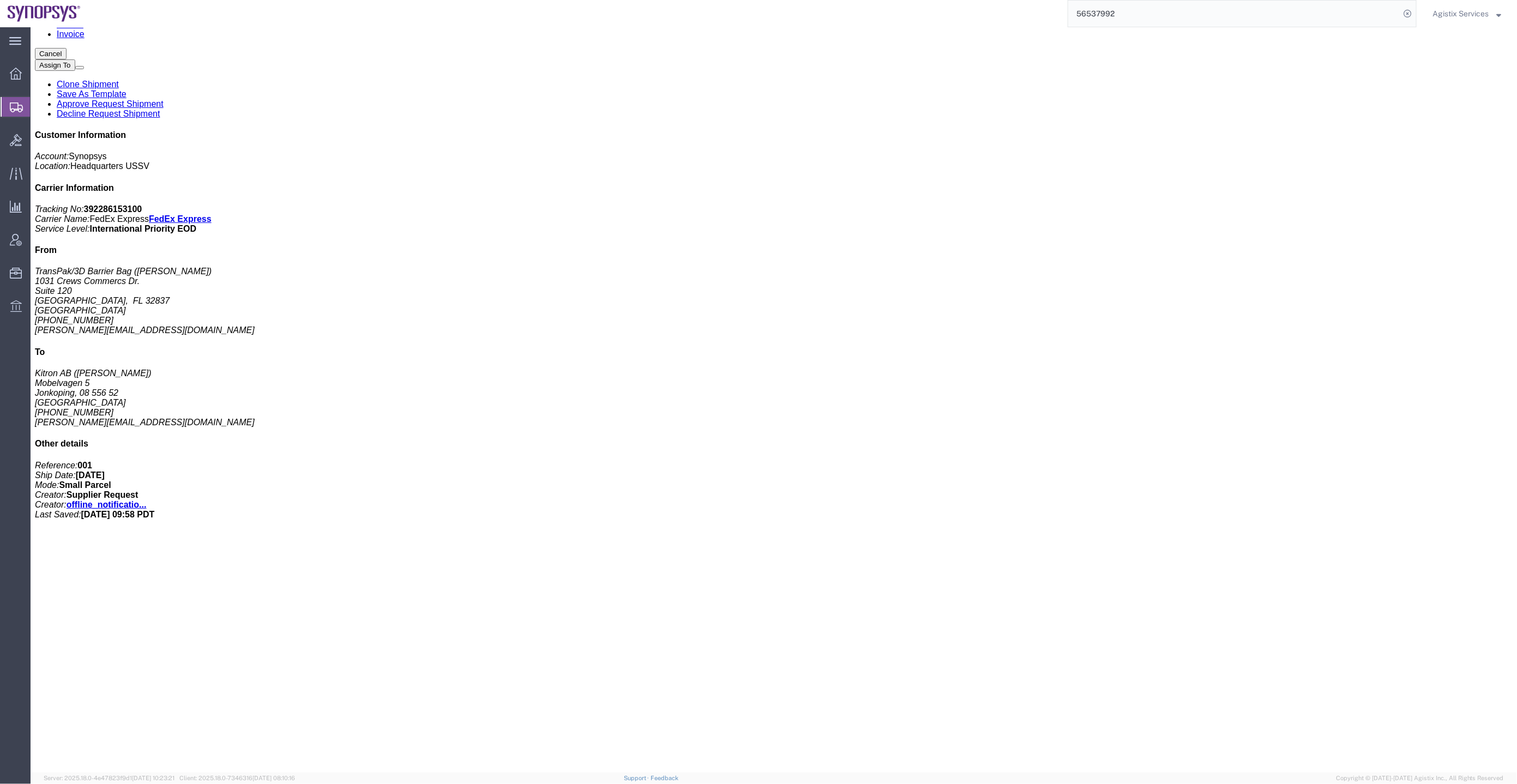
click at [1469, 9] on span "Agistix Services" at bounding box center [1460, 14] width 56 height 12
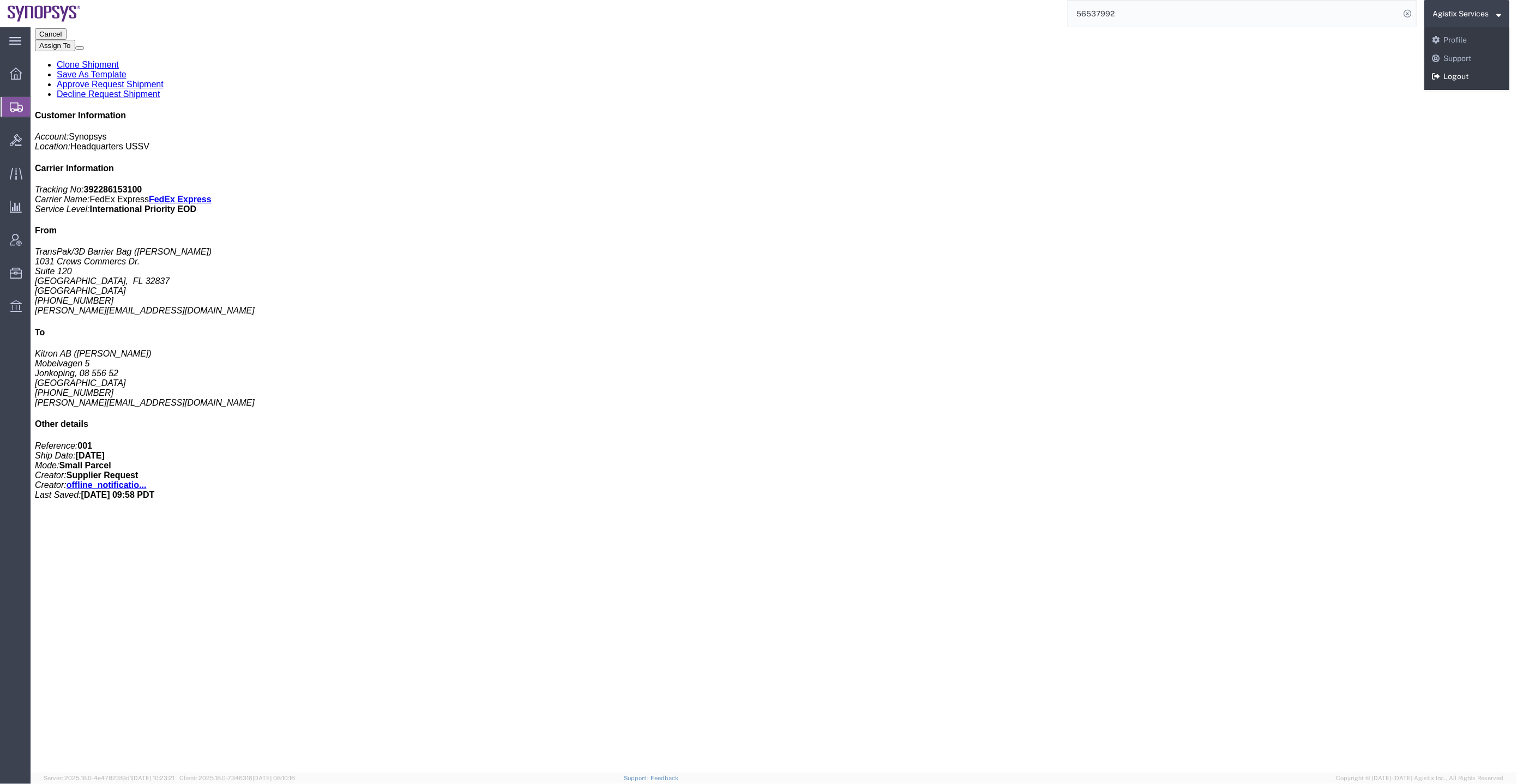
click at [1459, 77] on link "Logout" at bounding box center [1467, 77] width 85 height 18
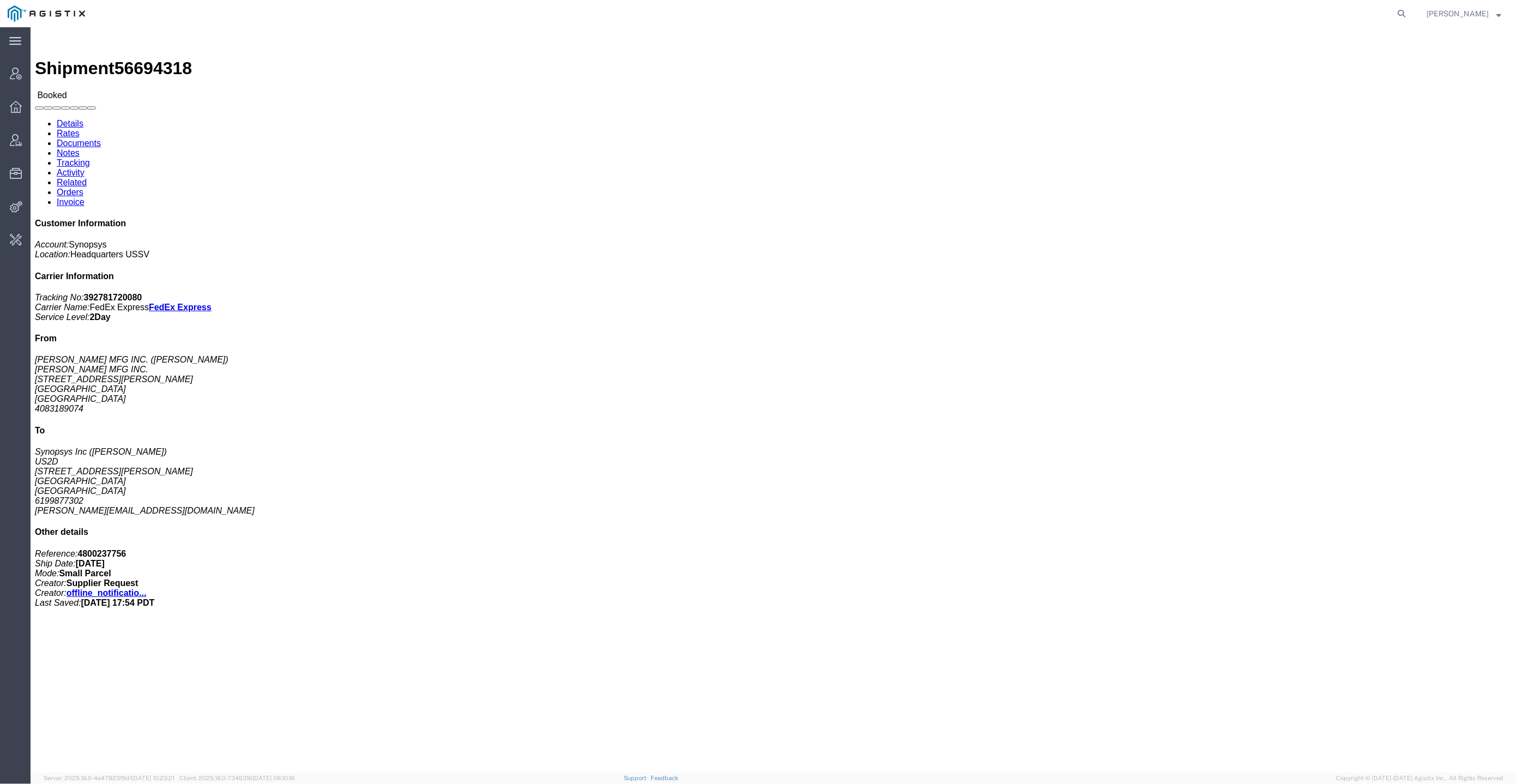
click at [1463, 19] on span "[PERSON_NAME]" at bounding box center [1458, 14] width 62 height 12
drag, startPoint x: 1463, startPoint y: 75, endPoint x: 1265, endPoint y: 15, distance: 206.9
click at [1463, 75] on link "Logout" at bounding box center [1463, 77] width 91 height 18
